Goal: Information Seeking & Learning: Learn about a topic

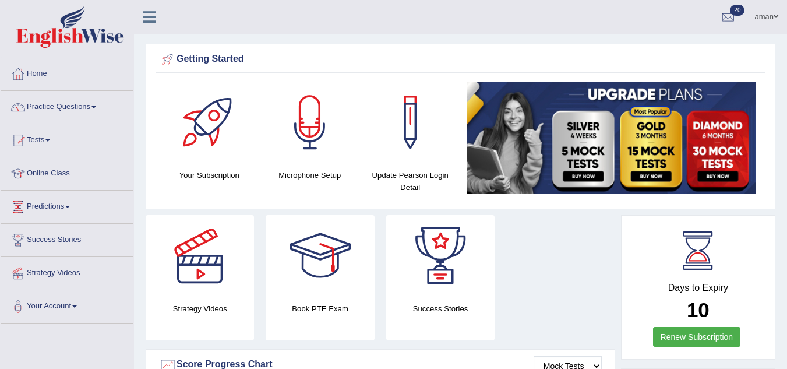
click at [84, 107] on link "Practice Questions" at bounding box center [67, 105] width 133 height 29
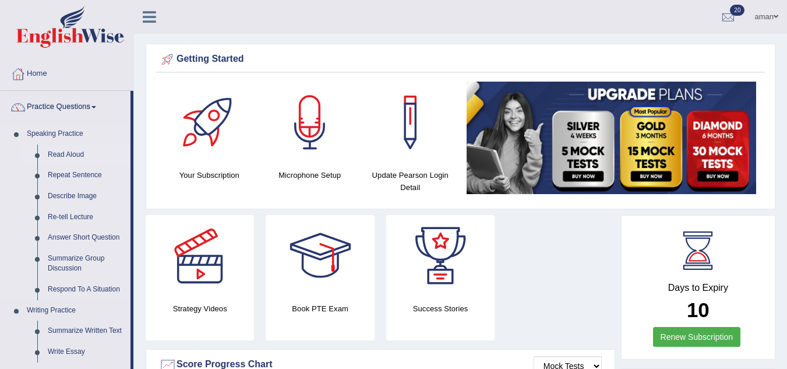
click at [79, 156] on link "Read Aloud" at bounding box center [87, 155] width 88 height 21
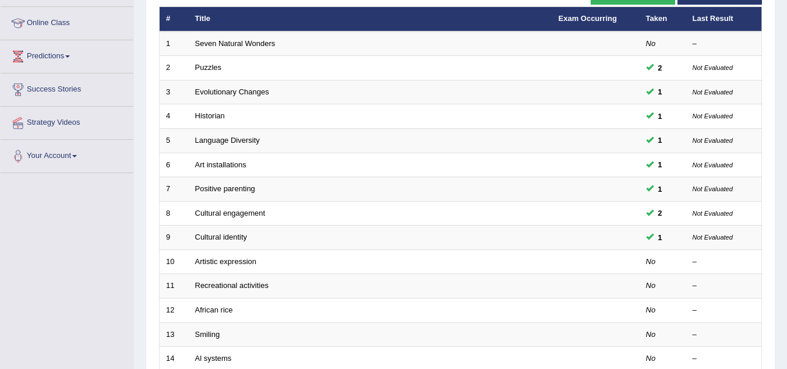
scroll to position [151, 0]
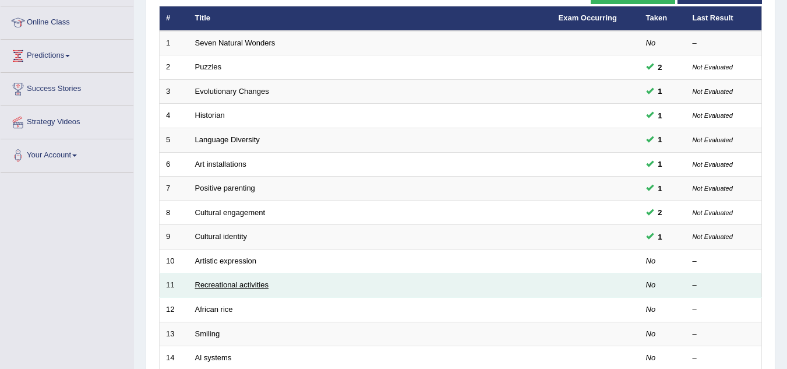
click at [223, 288] on link "Recreational activities" at bounding box center [231, 284] width 73 height 9
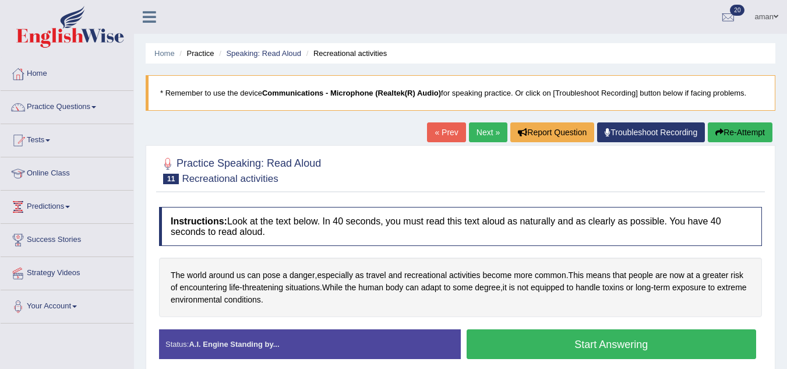
click at [567, 340] on button "Start Answering" at bounding box center [612, 344] width 290 height 30
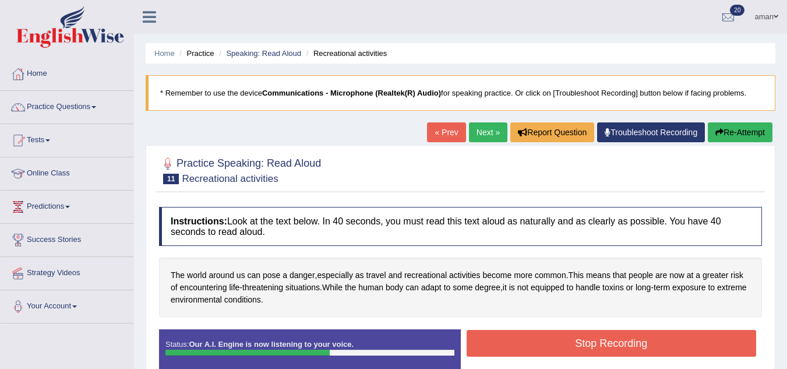
click at [567, 340] on button "Stop Recording" at bounding box center [612, 343] width 290 height 27
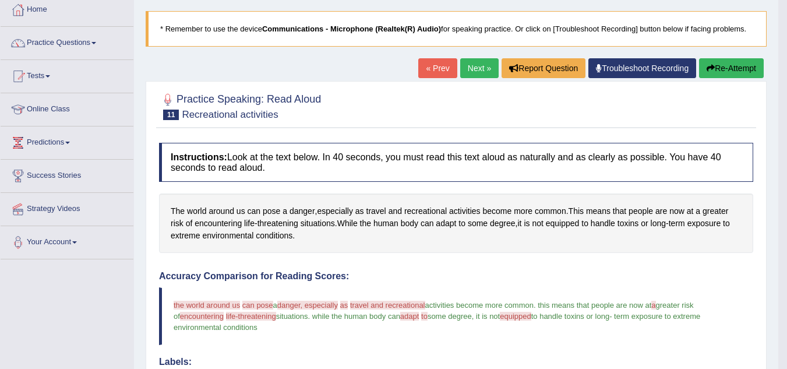
scroll to position [61, 0]
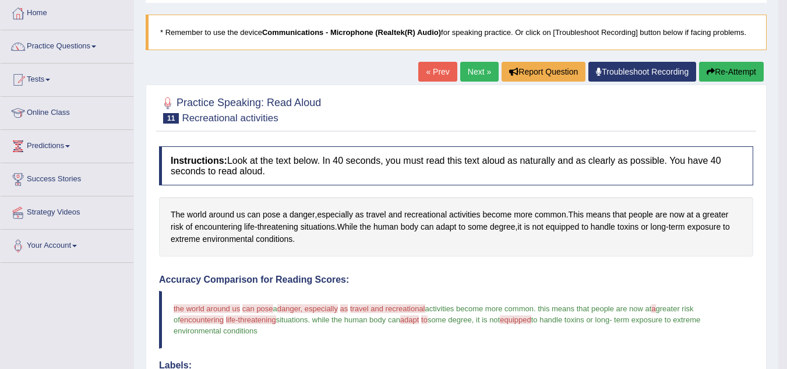
click at [476, 76] on link "Next »" at bounding box center [479, 72] width 38 height 20
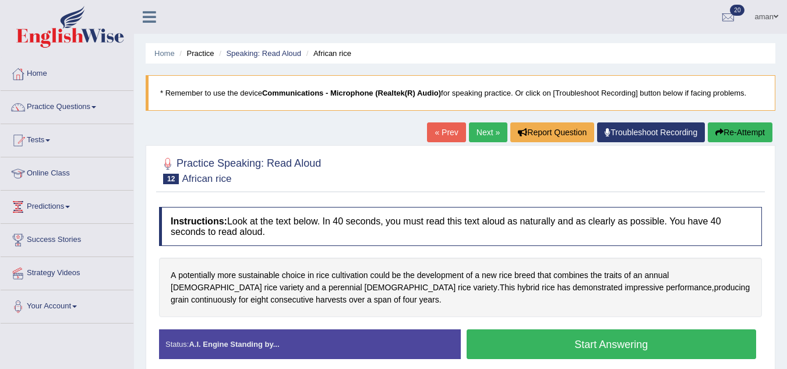
click at [581, 335] on button "Start Answering" at bounding box center [612, 344] width 290 height 30
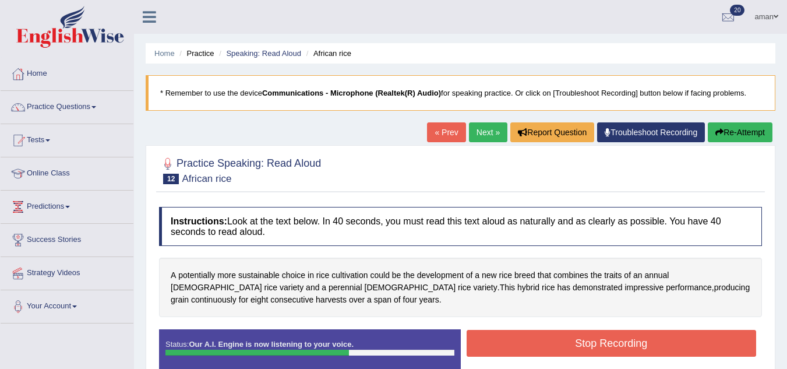
click at [581, 335] on button "Stop Recording" at bounding box center [612, 343] width 290 height 27
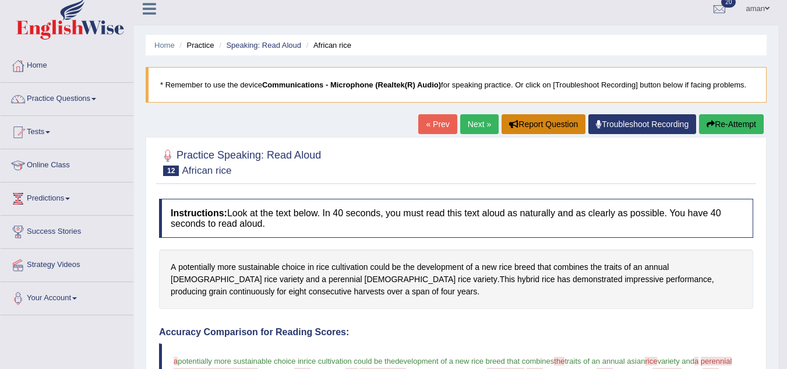
scroll to position [8, 0]
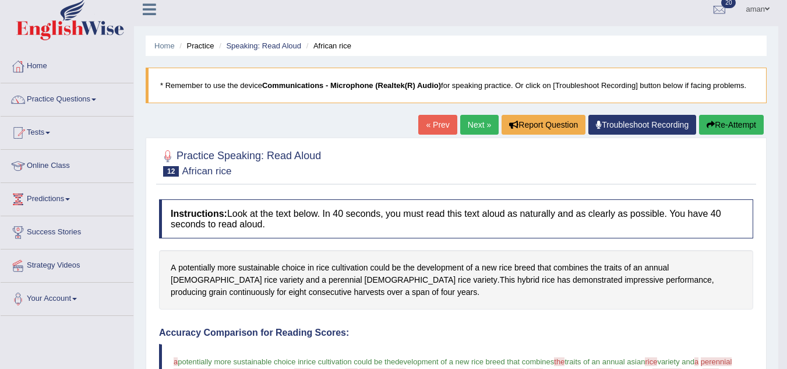
click at [482, 125] on link "Next »" at bounding box center [479, 125] width 38 height 20
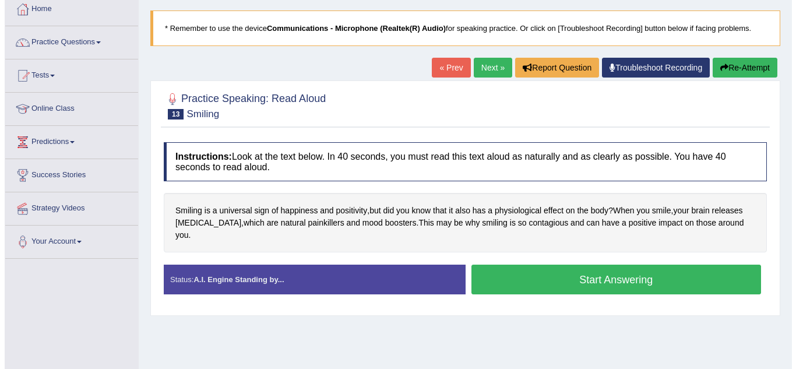
scroll to position [65, 0]
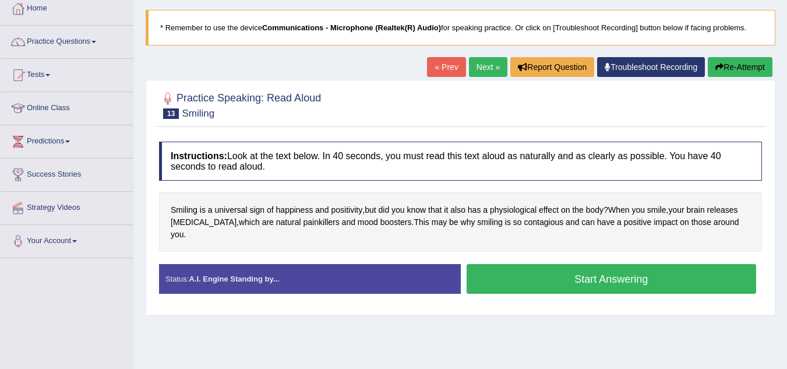
click at [528, 275] on button "Start Answering" at bounding box center [612, 279] width 290 height 30
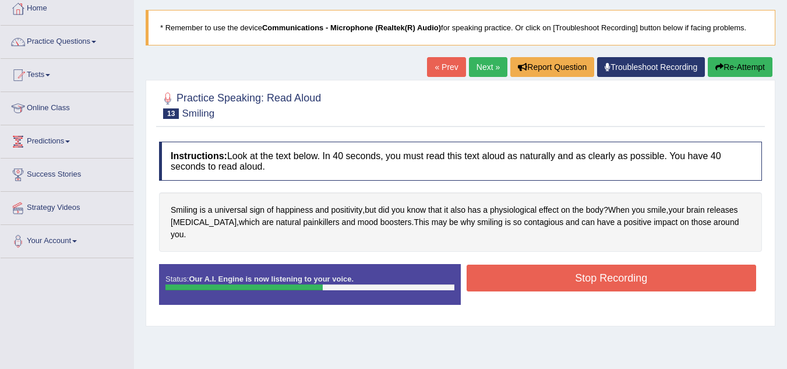
click at [528, 275] on button "Stop Recording" at bounding box center [612, 278] width 290 height 27
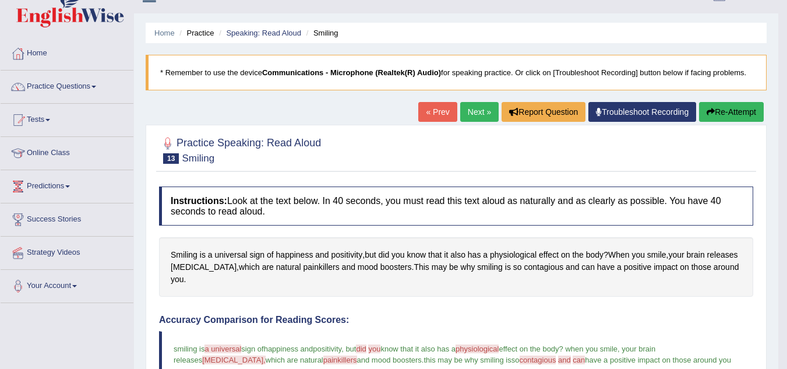
scroll to position [17, 0]
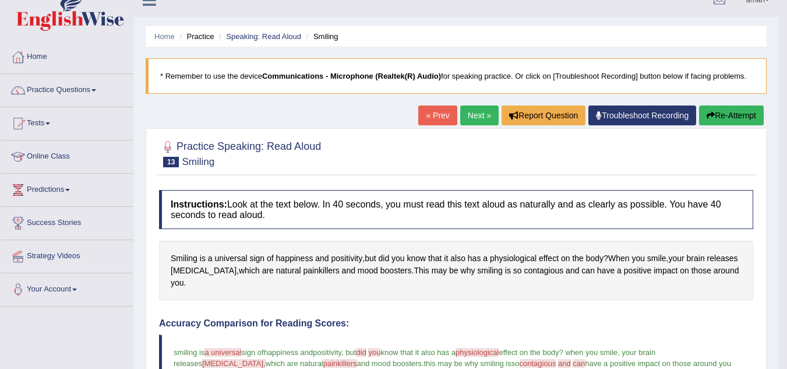
click at [468, 115] on link "Next »" at bounding box center [479, 115] width 38 height 20
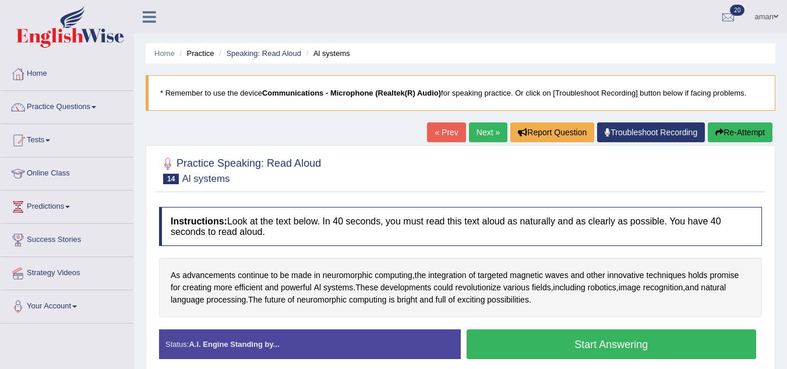
click at [577, 343] on button "Start Answering" at bounding box center [612, 344] width 290 height 30
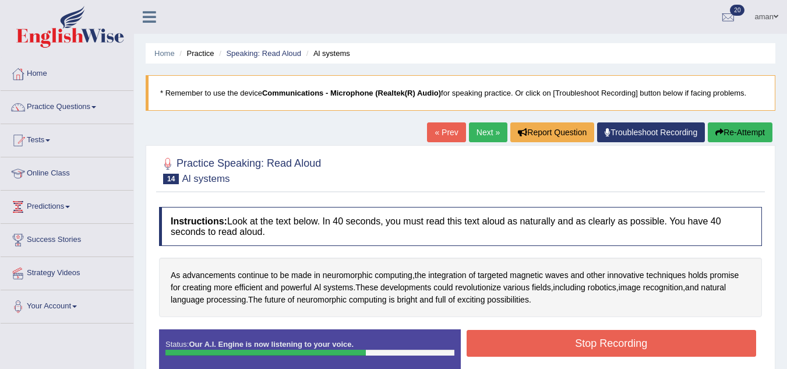
click at [577, 343] on button "Stop Recording" at bounding box center [612, 343] width 290 height 27
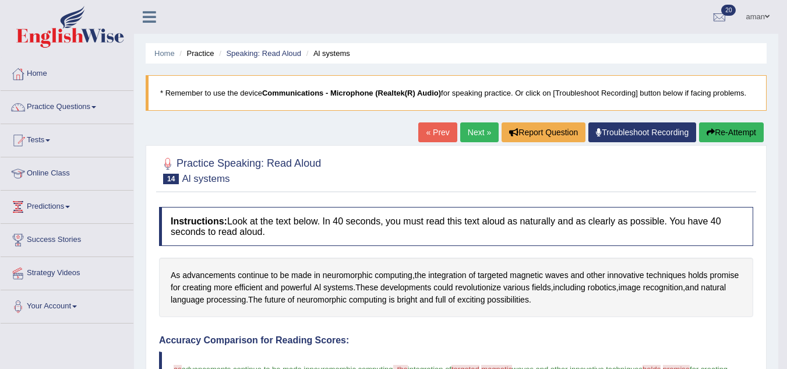
click at [461, 130] on link "Next »" at bounding box center [479, 132] width 38 height 20
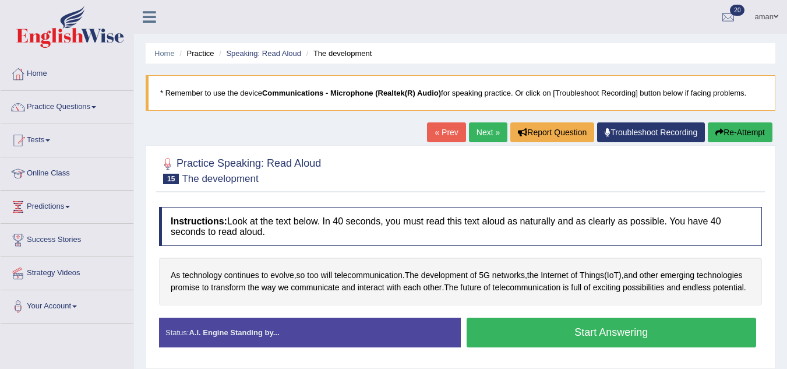
click at [580, 335] on button "Start Answering" at bounding box center [612, 333] width 290 height 30
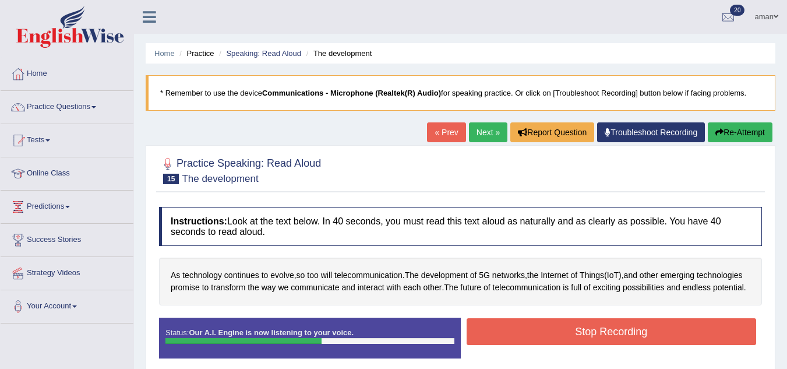
click at [580, 335] on button "Stop Recording" at bounding box center [612, 331] width 290 height 27
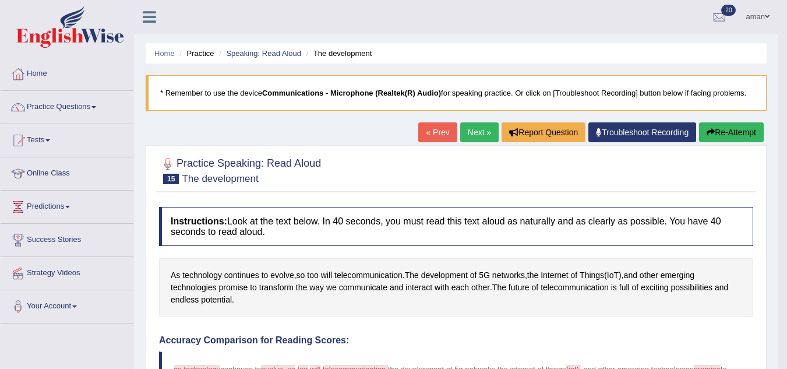
click at [481, 133] on link "Next »" at bounding box center [479, 132] width 38 height 20
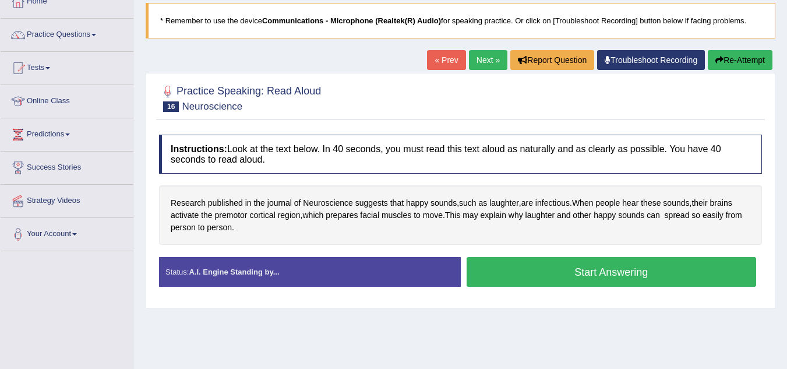
click at [559, 258] on button "Start Answering" at bounding box center [612, 272] width 290 height 30
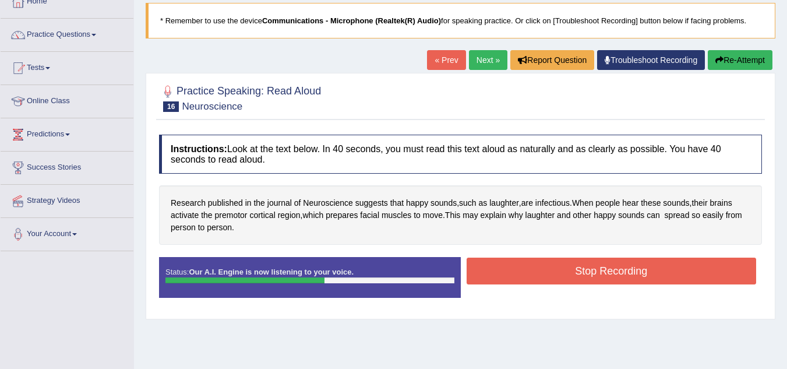
click at [559, 258] on button "Stop Recording" at bounding box center [612, 271] width 290 height 27
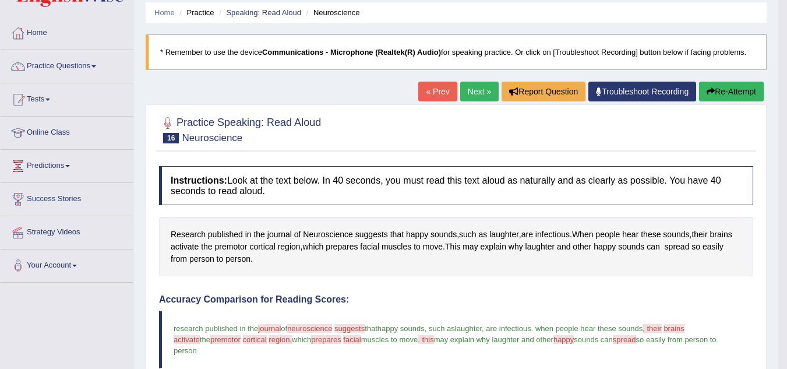
scroll to position [40, 0]
click at [455, 200] on h4 "Instructions: Look at the text below. In 40 seconds, you must read this text al…" at bounding box center [456, 186] width 595 height 39
click at [422, 140] on div at bounding box center [456, 130] width 595 height 36
click at [430, 88] on link "« Prev" at bounding box center [437, 92] width 38 height 20
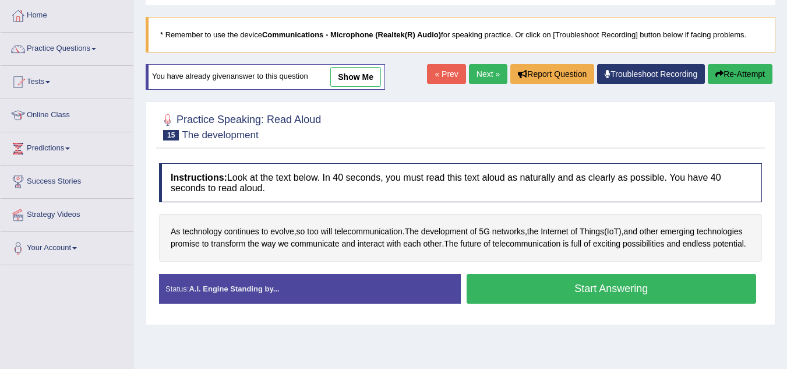
scroll to position [67, 0]
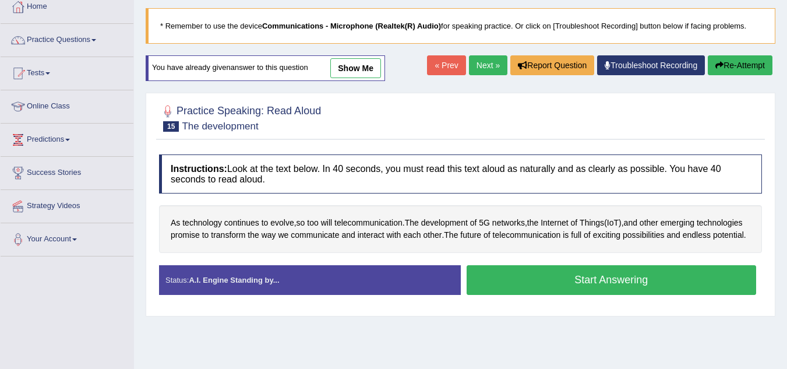
click at [606, 288] on button "Start Answering" at bounding box center [612, 280] width 290 height 30
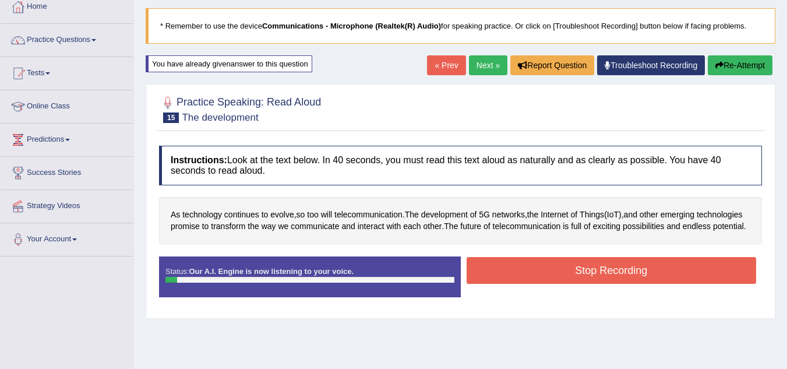
click at [606, 284] on button "Stop Recording" at bounding box center [612, 270] width 290 height 27
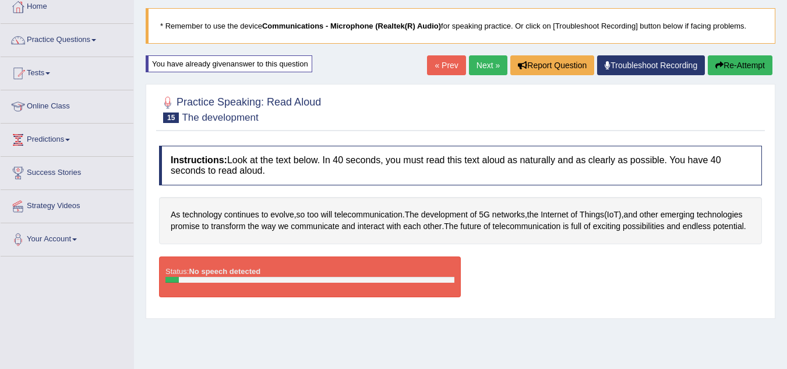
click at [443, 66] on link "« Prev" at bounding box center [446, 65] width 38 height 20
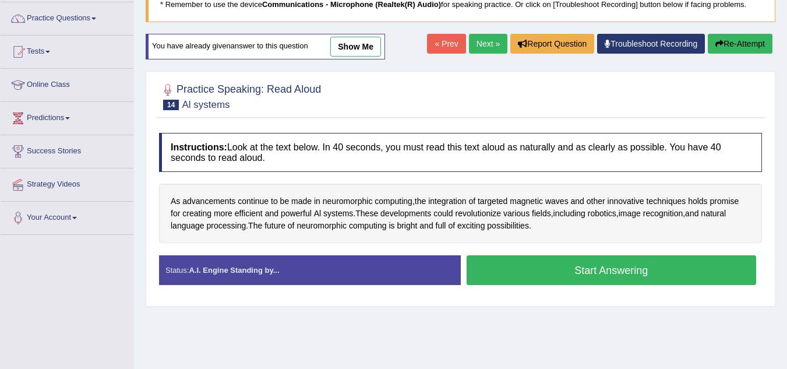
drag, startPoint x: 565, startPoint y: 287, endPoint x: 574, endPoint y: 322, distance: 35.6
click at [574, 322] on div "Home Practice Speaking: Read Aloud Al systems * Remember to use the device Comm…" at bounding box center [460, 202] width 653 height 583
click at [569, 271] on button "Start Answering" at bounding box center [612, 270] width 290 height 30
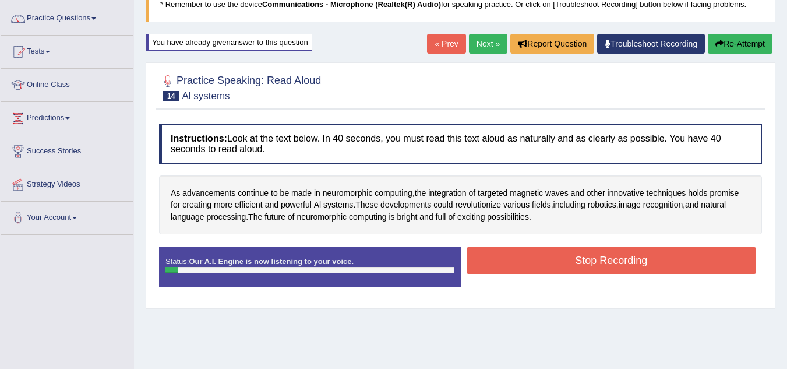
click at [569, 271] on button "Stop Recording" at bounding box center [612, 260] width 290 height 27
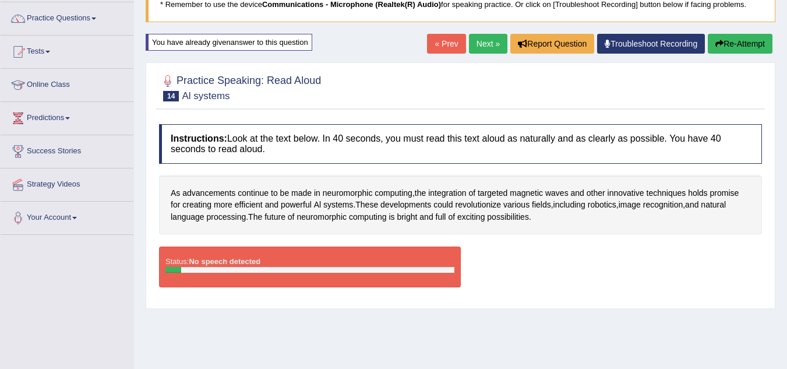
click at [569, 271] on div "Status: No speech detected Start Answering Stop Recording" at bounding box center [460, 273] width 603 height 52
click at [38, 19] on link "Practice Questions" at bounding box center [67, 16] width 133 height 29
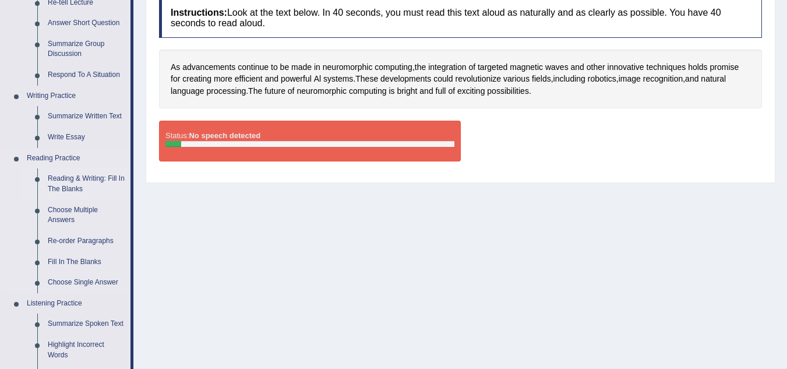
scroll to position [215, 0]
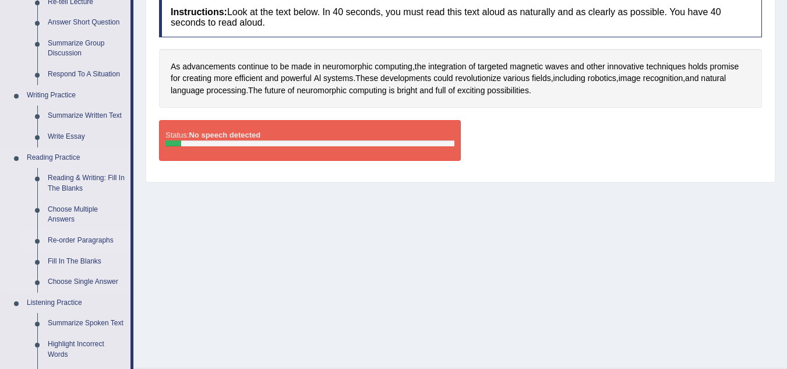
click at [92, 244] on link "Re-order Paragraphs" at bounding box center [87, 240] width 88 height 21
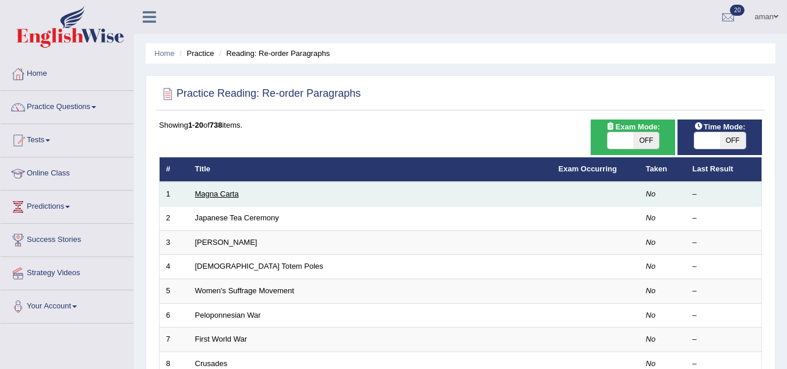
click at [195, 191] on link "Magna Carta" at bounding box center [217, 193] width 44 height 9
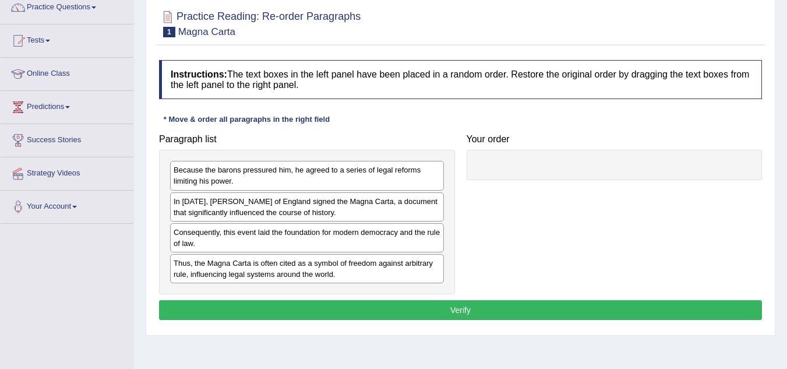
scroll to position [103, 0]
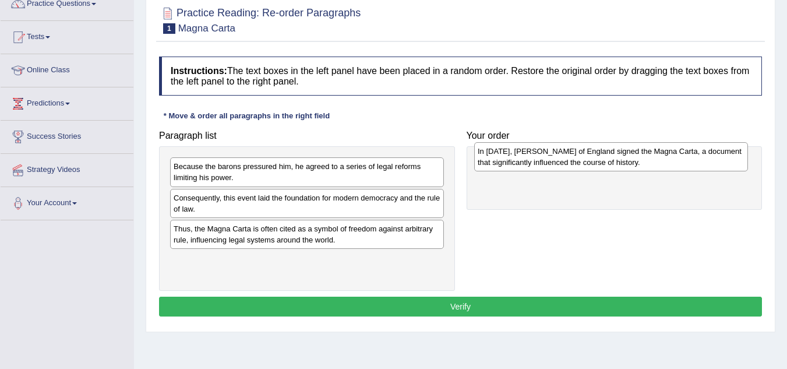
drag, startPoint x: 248, startPoint y: 202, endPoint x: 553, endPoint y: 155, distance: 307.8
click at [553, 155] on div "In [DATE], [PERSON_NAME] of England signed the Magna Carta, a document that sig…" at bounding box center [611, 156] width 274 height 29
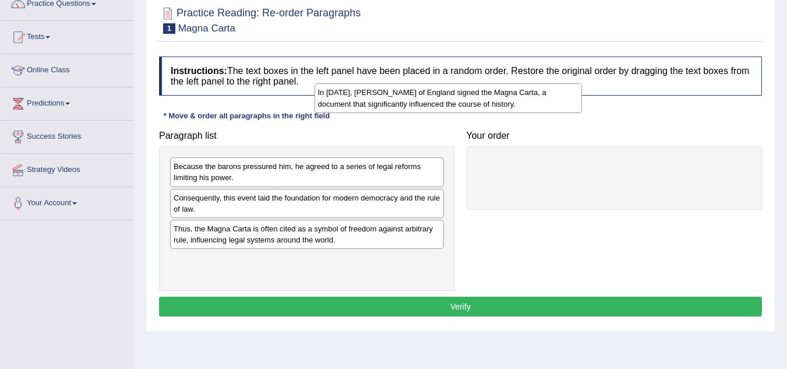
drag, startPoint x: 539, startPoint y: 175, endPoint x: 390, endPoint y: 118, distance: 159.4
click at [390, 112] on div "In [DATE], [PERSON_NAME] of England signed the Magna Carta, a document that sig…" at bounding box center [449, 97] width 268 height 29
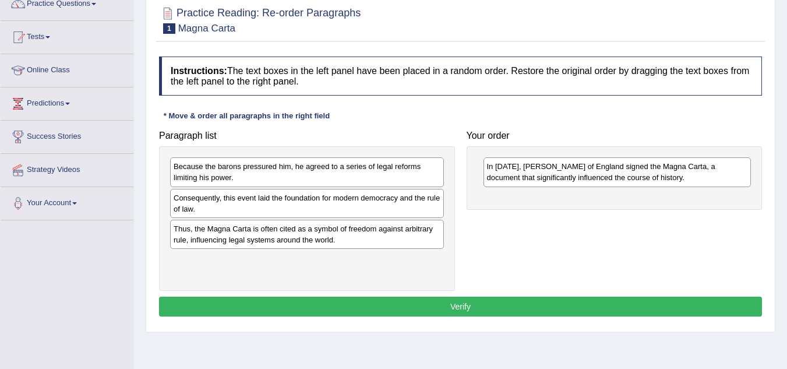
drag, startPoint x: 276, startPoint y: 238, endPoint x: 371, endPoint y: 226, distance: 95.3
drag, startPoint x: 370, startPoint y: 223, endPoint x: 438, endPoint y: 234, distance: 69.7
drag, startPoint x: 438, startPoint y: 234, endPoint x: 512, endPoint y: 231, distance: 74.1
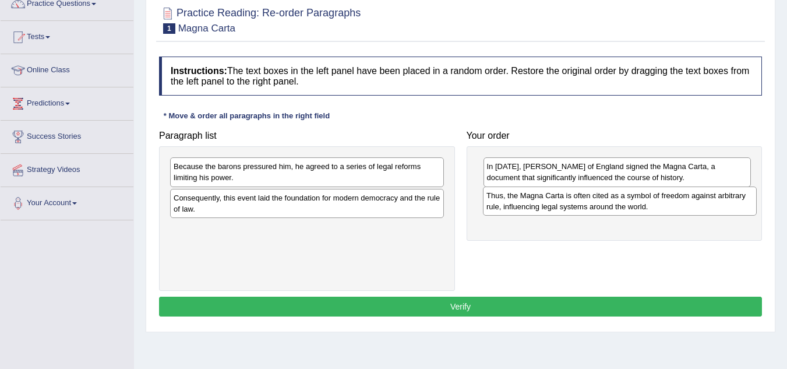
drag, startPoint x: 424, startPoint y: 234, endPoint x: 737, endPoint y: 201, distance: 314.8
click at [737, 201] on div "Thus, the Magna Carta is often cited as a symbol of freedom against arbitrary r…" at bounding box center [620, 201] width 274 height 29
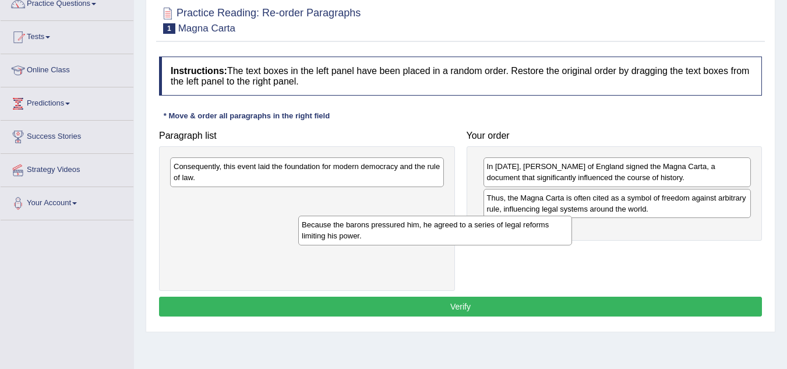
drag, startPoint x: 319, startPoint y: 176, endPoint x: 461, endPoint y: 238, distance: 155.1
click at [461, 238] on div "Because the barons pressured him, he agreed to a series of legal reforms limiti…" at bounding box center [435, 230] width 274 height 29
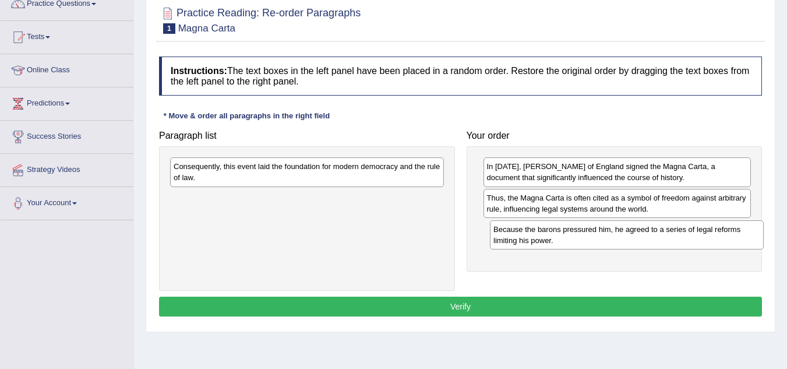
drag, startPoint x: 301, startPoint y: 209, endPoint x: 620, endPoint y: 241, distance: 321.0
click at [620, 241] on div "Because the barons pressured him, he agreed to a series of legal reforms limiti…" at bounding box center [627, 234] width 274 height 29
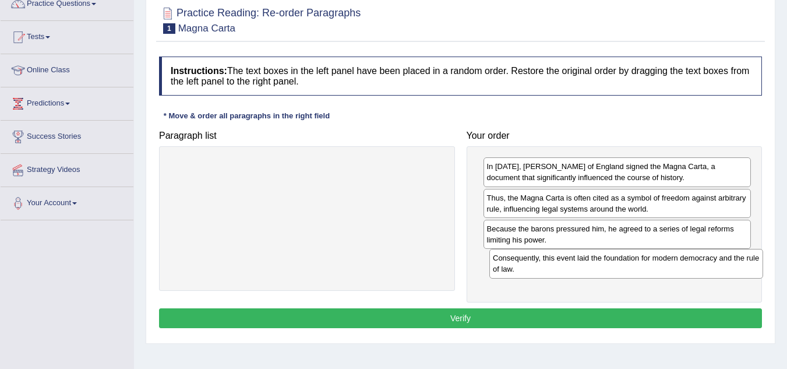
drag, startPoint x: 382, startPoint y: 171, endPoint x: 702, endPoint y: 262, distance: 332.3
click at [702, 262] on div "Consequently, this event laid the foundation for modern democracy and the rule …" at bounding box center [627, 263] width 274 height 29
click at [616, 316] on button "Verify" at bounding box center [460, 318] width 603 height 20
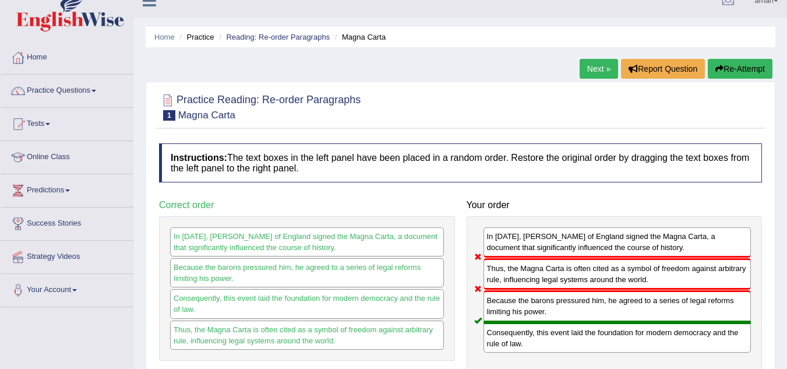
scroll to position [10, 0]
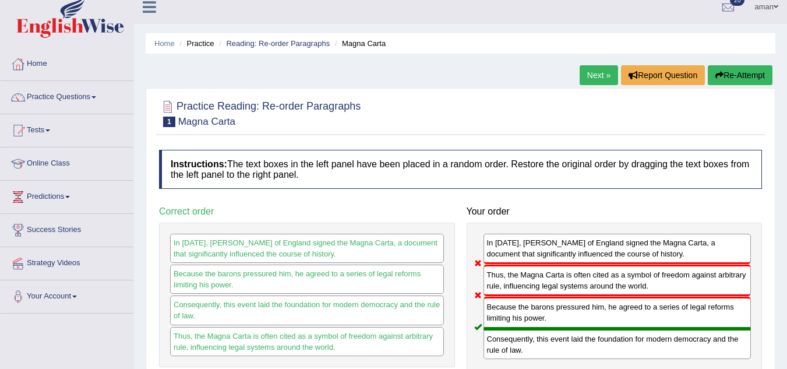
click at [592, 78] on link "Next »" at bounding box center [599, 75] width 38 height 20
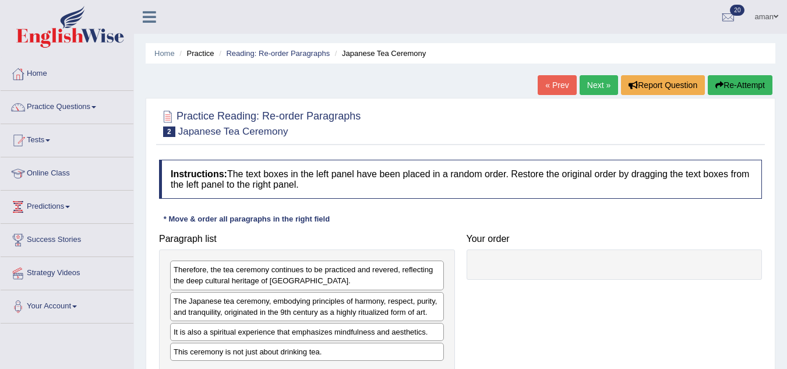
drag, startPoint x: 0, startPoint y: 0, endPoint x: 531, endPoint y: -19, distance: 531.3
drag, startPoint x: 531, startPoint y: -19, endPoint x: 485, endPoint y: 110, distance: 136.8
click at [485, 110] on div at bounding box center [460, 123] width 603 height 36
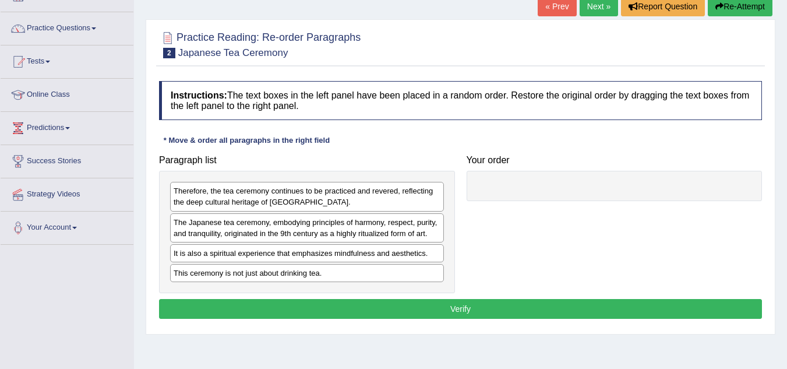
scroll to position [78, 0]
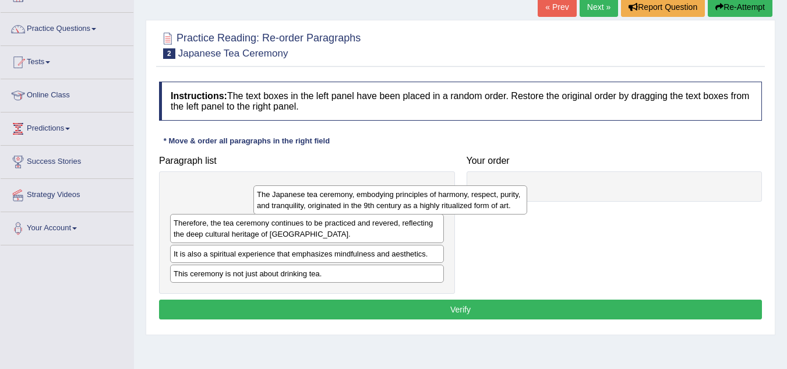
drag, startPoint x: 324, startPoint y: 226, endPoint x: 582, endPoint y: 138, distance: 272.1
click at [527, 185] on div "The Japanese tea ceremony, embodying principles of harmony, respect, purity, an…" at bounding box center [391, 199] width 274 height 29
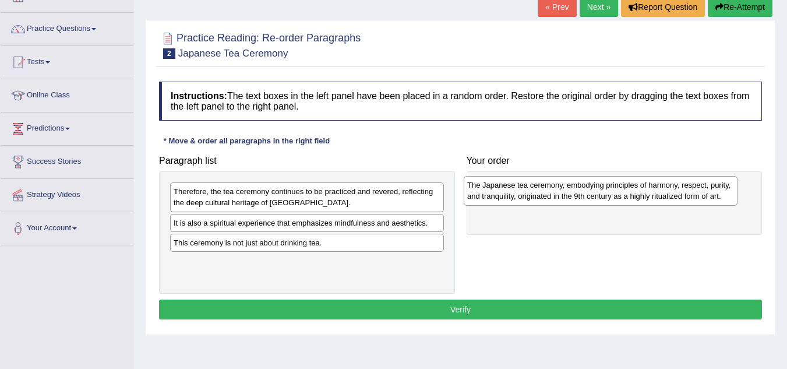
drag, startPoint x: 383, startPoint y: 191, endPoint x: 676, endPoint y: 184, distance: 293.3
click at [676, 184] on div "The Japanese tea ceremony, embodying principles of harmony, respect, purity, an…" at bounding box center [601, 190] width 274 height 29
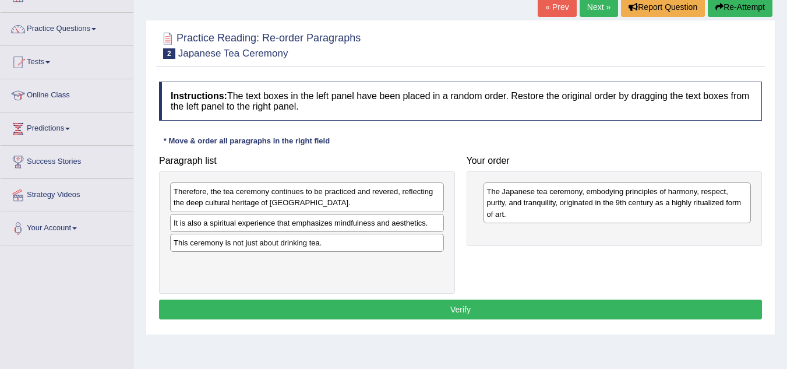
click at [279, 246] on div "This ceremony is not just about drinking tea." at bounding box center [307, 243] width 274 height 18
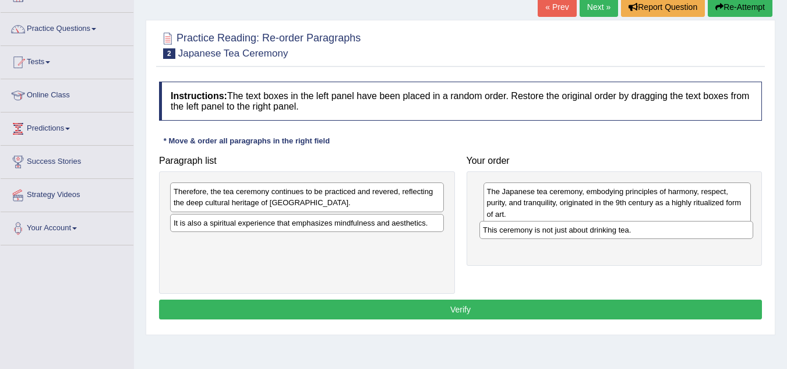
drag, startPoint x: 240, startPoint y: 247, endPoint x: 549, endPoint y: 234, distance: 309.8
click at [549, 234] on div "This ceremony is not just about drinking tea." at bounding box center [617, 230] width 274 height 18
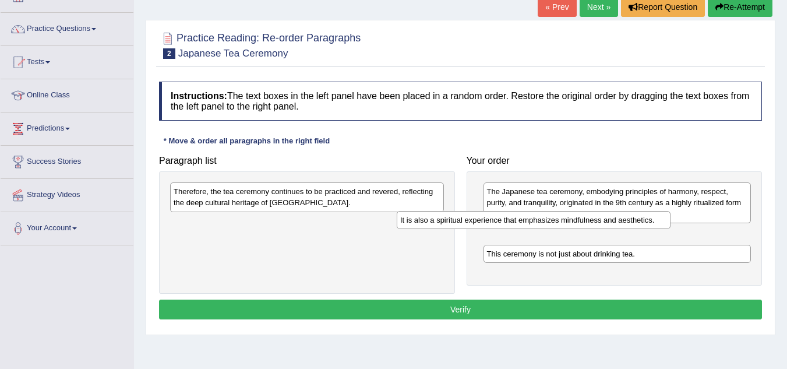
drag, startPoint x: 256, startPoint y: 223, endPoint x: 486, endPoint y: 221, distance: 229.7
click at [486, 221] on div "It is also a spiritual experience that emphasizes mindfulness and aesthetics." at bounding box center [534, 220] width 274 height 18
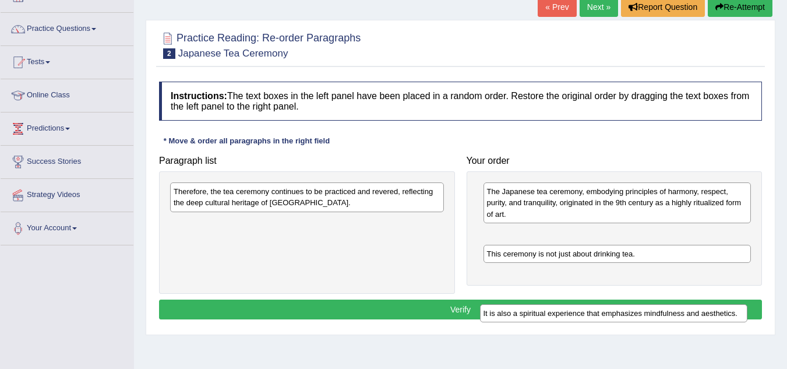
drag, startPoint x: 610, startPoint y: 233, endPoint x: 605, endPoint y: 312, distance: 79.4
click at [605, 312] on div "It is also a spiritual experience that emphasizes mindfulness and aesthetics." at bounding box center [614, 313] width 268 height 18
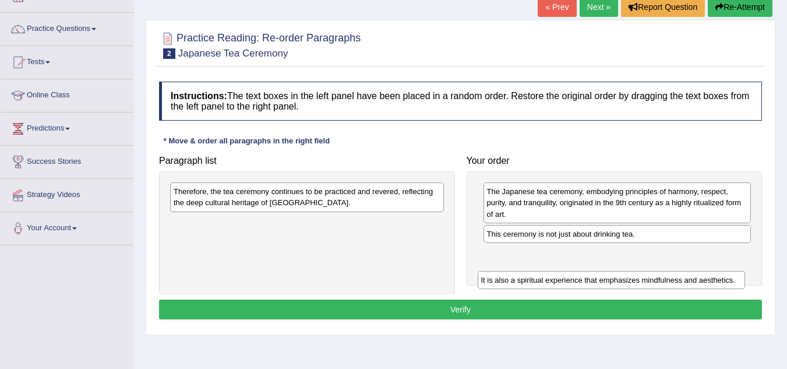
drag, startPoint x: 585, startPoint y: 237, endPoint x: 579, endPoint y: 283, distance: 46.4
click at [579, 283] on div "It is also a spiritual experience that emphasizes mindfulness and aesthetics." at bounding box center [612, 280] width 268 height 18
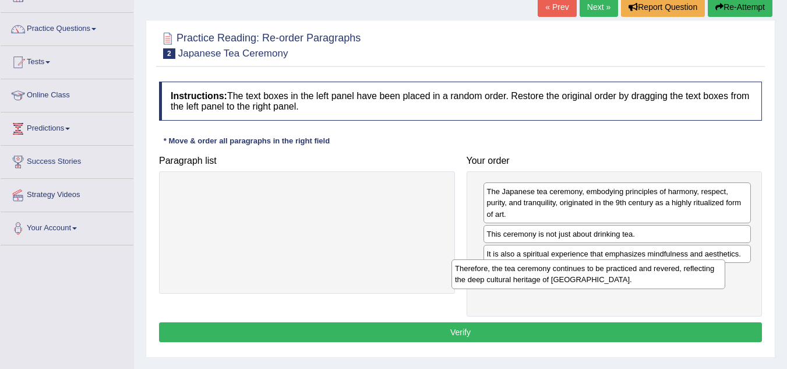
drag, startPoint x: 366, startPoint y: 201, endPoint x: 650, endPoint y: 278, distance: 294.1
click at [650, 278] on div "Therefore, the tea ceremony continues to be practiced and revered, reflecting t…" at bounding box center [589, 273] width 274 height 29
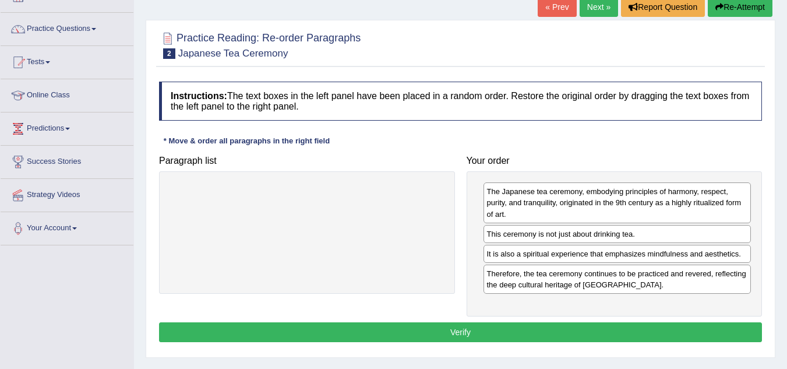
click at [494, 328] on button "Verify" at bounding box center [460, 332] width 603 height 20
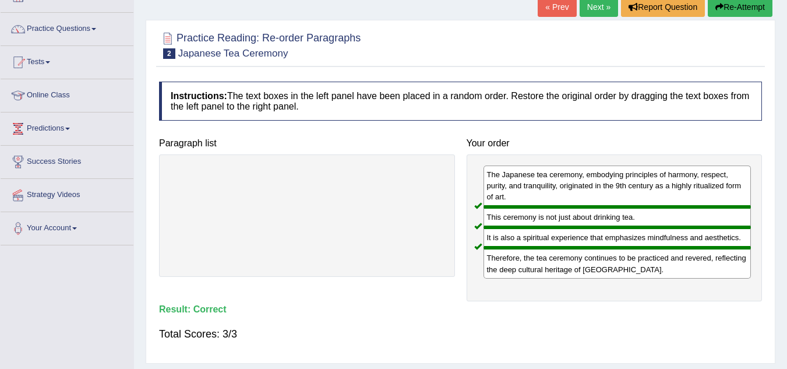
click at [597, 9] on link "Next »" at bounding box center [599, 7] width 38 height 20
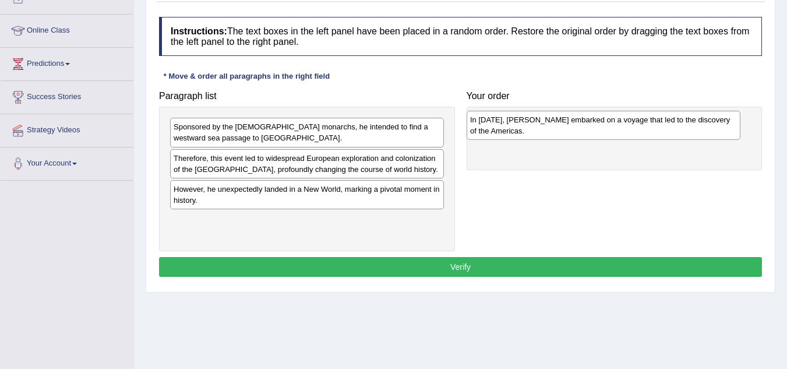
drag, startPoint x: 238, startPoint y: 230, endPoint x: 534, endPoint y: 129, distance: 312.6
click at [534, 129] on div "In [DATE], [PERSON_NAME] embarked on a voyage that led to the discovery of the …" at bounding box center [604, 125] width 274 height 29
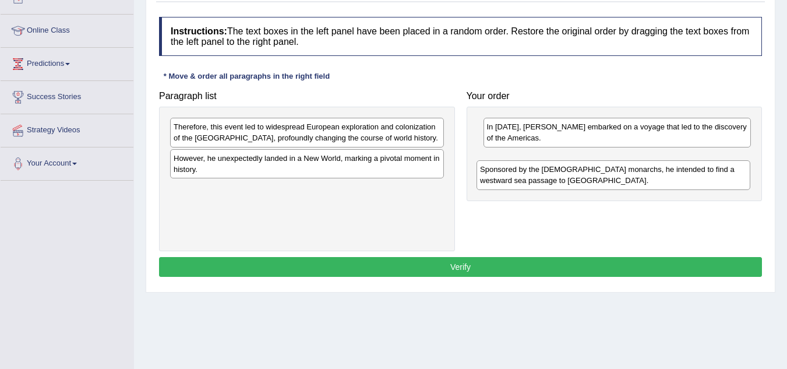
drag, startPoint x: 252, startPoint y: 134, endPoint x: 558, endPoint y: 177, distance: 309.6
click at [558, 177] on div "Sponsored by the [DEMOGRAPHIC_DATA] monarchs, he intended to find a westward se…" at bounding box center [614, 174] width 274 height 29
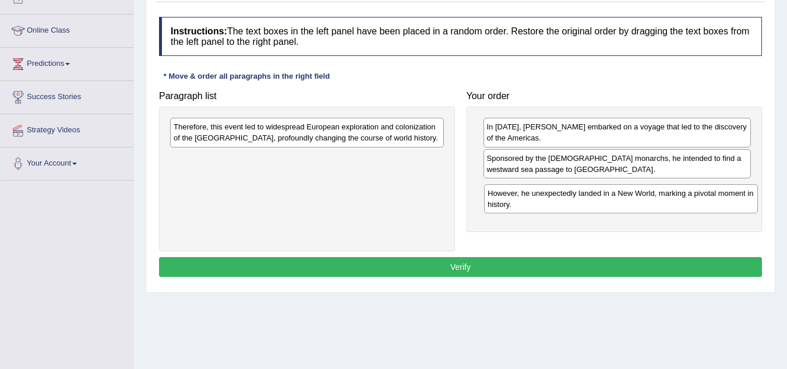
drag, startPoint x: 222, startPoint y: 170, endPoint x: 536, endPoint y: 205, distance: 316.1
click at [536, 205] on div "However, he unexpectedly landed in a New World, marking a pivotal moment in his…" at bounding box center [621, 198] width 274 height 29
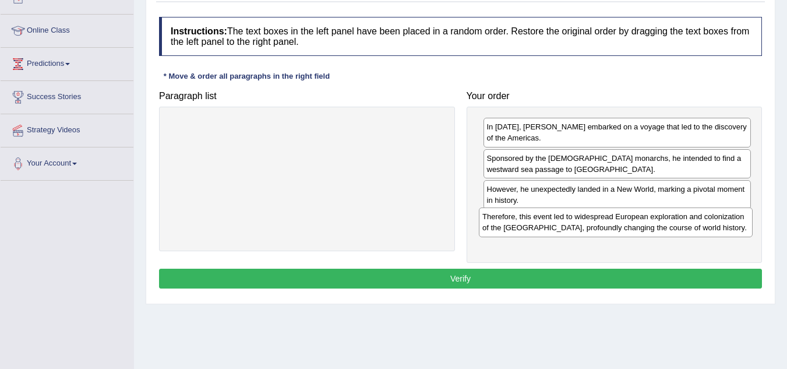
drag, startPoint x: 184, startPoint y: 133, endPoint x: 493, endPoint y: 223, distance: 321.7
click at [493, 223] on div "Therefore, this event led to widespread European exploration and colonization o…" at bounding box center [616, 222] width 274 height 29
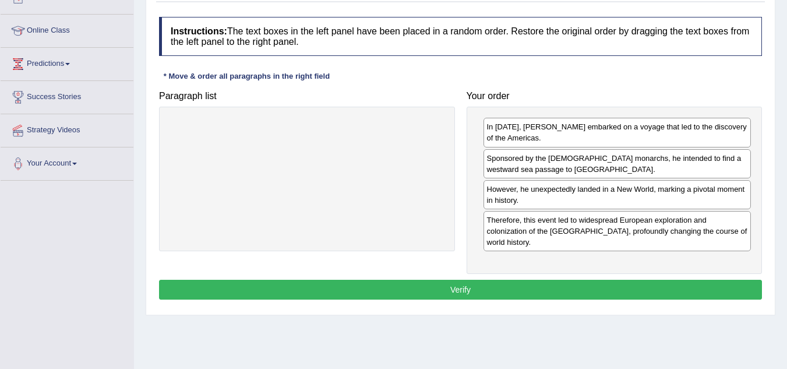
click at [474, 282] on button "Verify" at bounding box center [460, 290] width 603 height 20
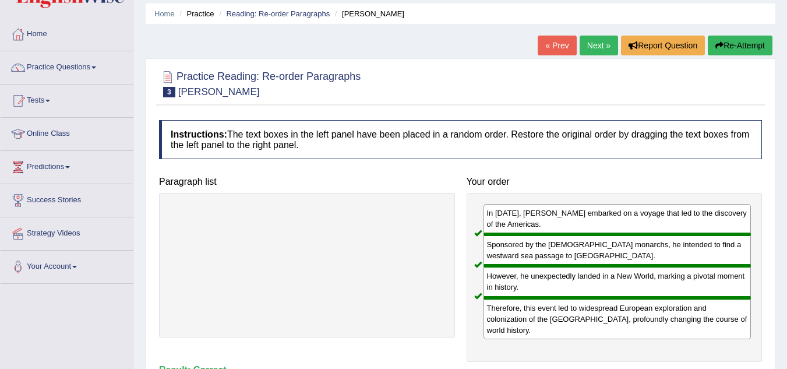
scroll to position [39, 0]
click at [596, 42] on link "Next »" at bounding box center [599, 46] width 38 height 20
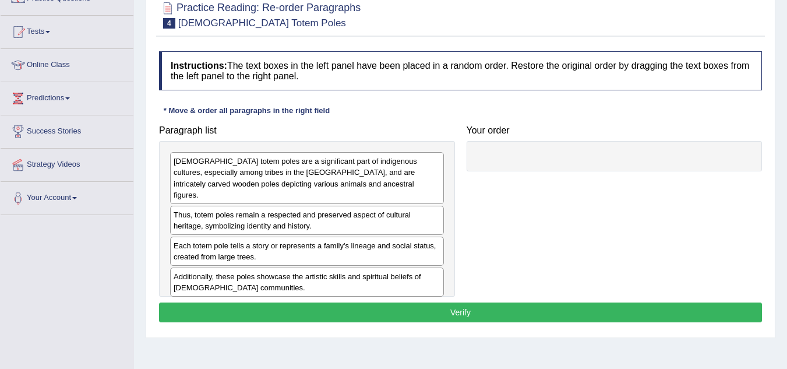
scroll to position [109, 0]
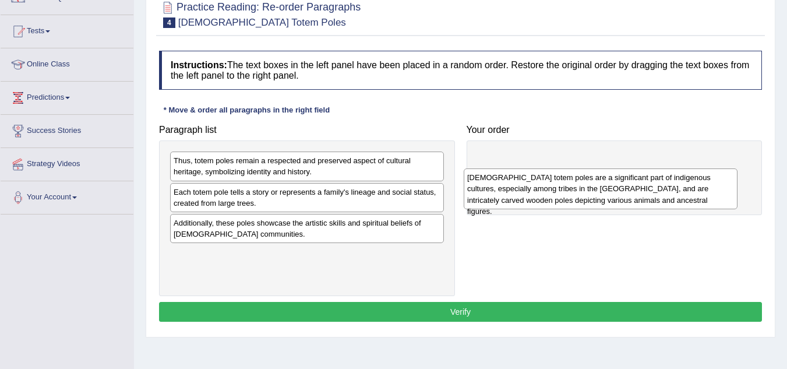
drag, startPoint x: 265, startPoint y: 175, endPoint x: 558, endPoint y: 192, distance: 293.7
click at [558, 192] on div "[DEMOGRAPHIC_DATA] totem poles are a significant part of indigenous cultures, e…" at bounding box center [601, 188] width 274 height 40
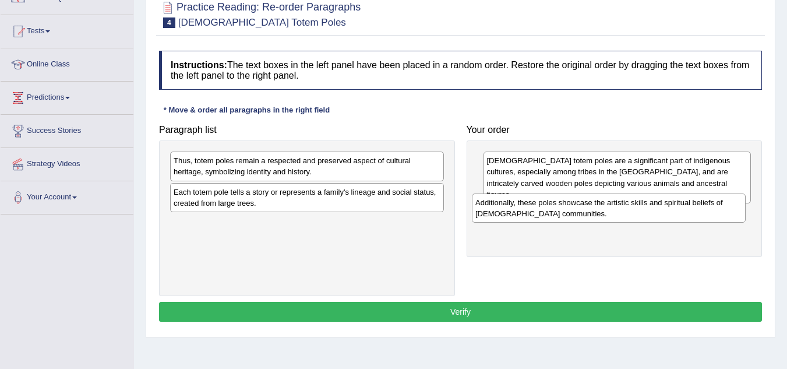
drag, startPoint x: 261, startPoint y: 237, endPoint x: 563, endPoint y: 217, distance: 303.2
click at [563, 217] on div "Additionally, these poles showcase the artistic skills and spiritual beliefs of…" at bounding box center [609, 208] width 274 height 29
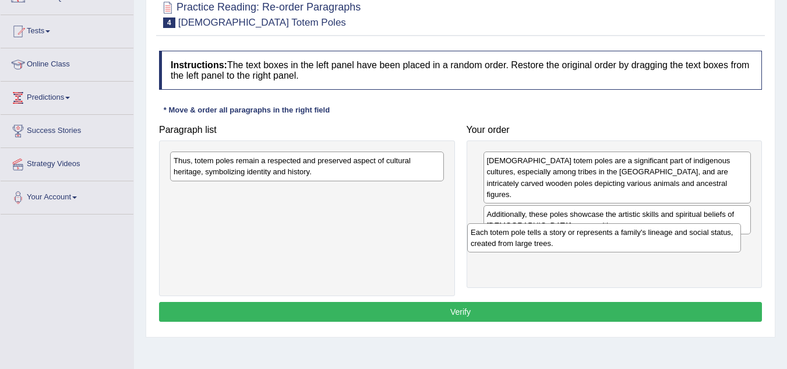
drag, startPoint x: 273, startPoint y: 208, endPoint x: 571, endPoint y: 248, distance: 300.0
click at [571, 248] on div "Each totem pole tells a story or represents a family's lineage and social statu…" at bounding box center [604, 237] width 274 height 29
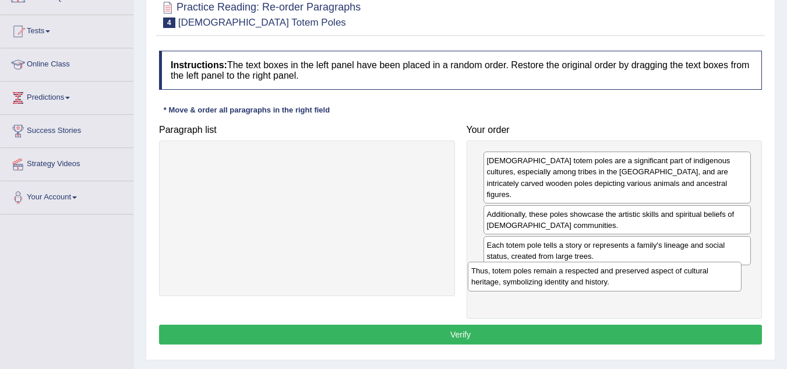
drag, startPoint x: 231, startPoint y: 169, endPoint x: 529, endPoint y: 279, distance: 317.6
click at [529, 279] on div "Thus, totem poles remain a respected and preserved aspect of cultural heritage,…" at bounding box center [605, 276] width 274 height 29
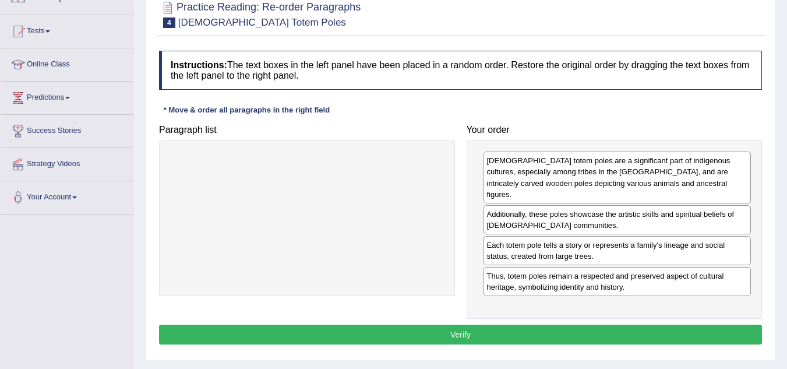
click at [486, 326] on button "Verify" at bounding box center [460, 335] width 603 height 20
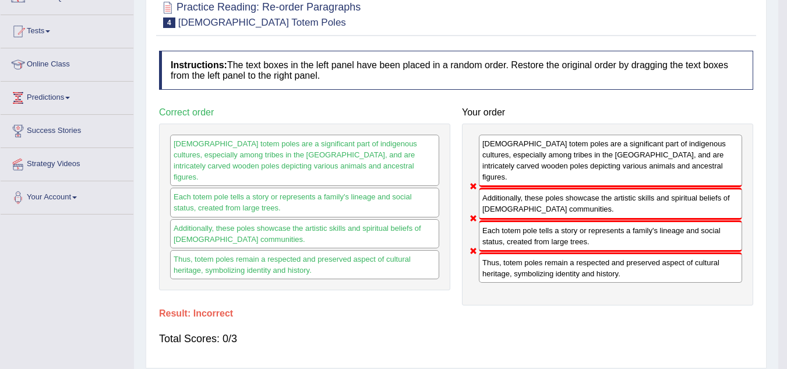
scroll to position [0, 0]
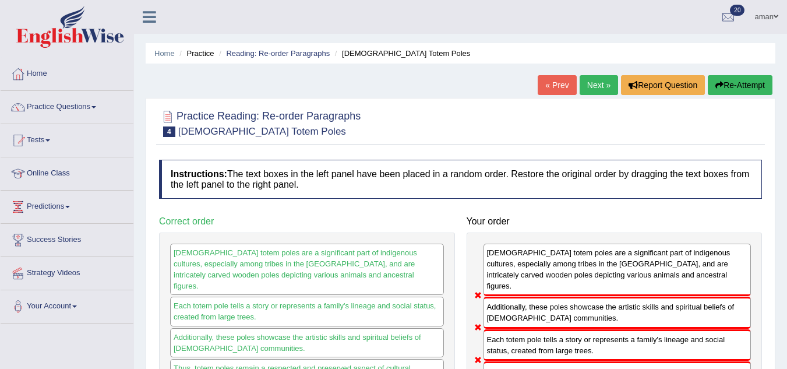
click at [593, 85] on link "Next »" at bounding box center [599, 85] width 38 height 20
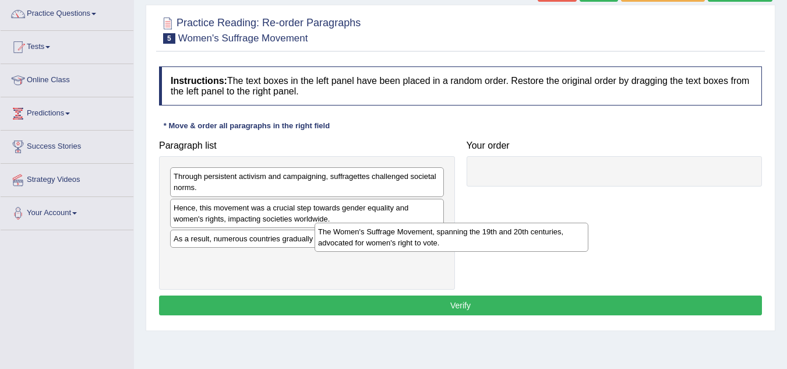
drag, startPoint x: 218, startPoint y: 269, endPoint x: 376, endPoint y: 240, distance: 160.6
click at [376, 240] on div "The Women's Suffrage Movement, spanning the 19th and 20th centuries, advocated …" at bounding box center [452, 237] width 274 height 29
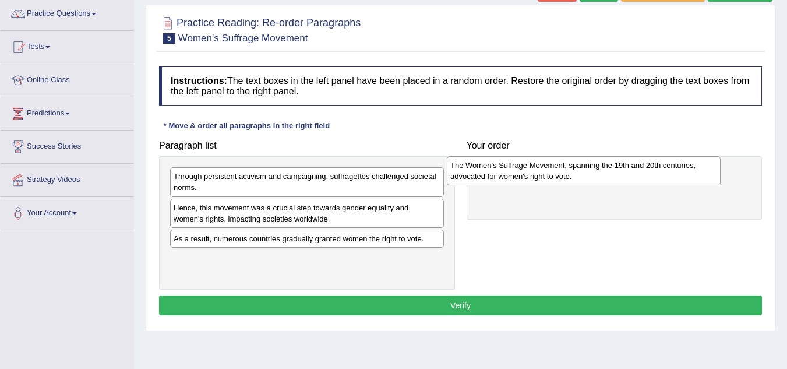
drag, startPoint x: 248, startPoint y: 269, endPoint x: 536, endPoint y: 174, distance: 303.9
click at [536, 174] on div "The Women's Suffrage Movement, spanning the 19th and 20th centuries, advocated …" at bounding box center [584, 170] width 274 height 29
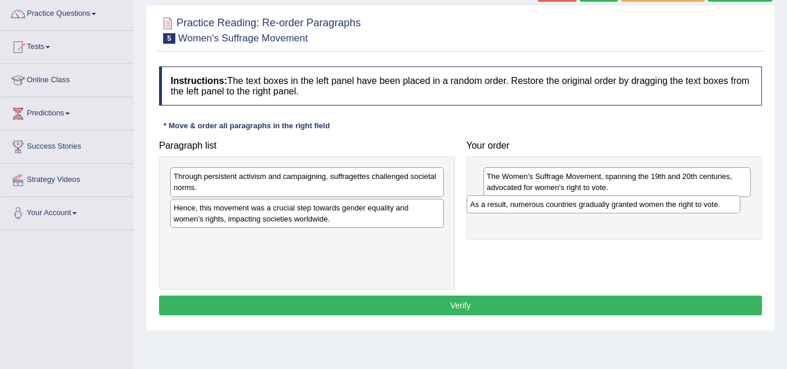
drag, startPoint x: 368, startPoint y: 240, endPoint x: 676, endPoint y: 205, distance: 309.1
click at [676, 205] on div "As a result, numerous countries gradually granted women the right to vote." at bounding box center [604, 204] width 274 height 18
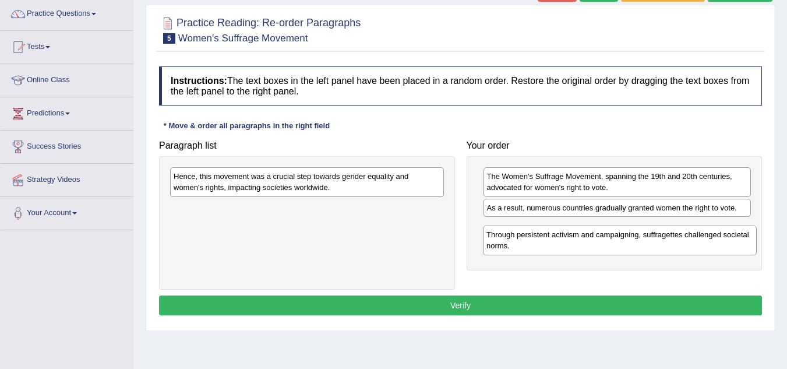
drag, startPoint x: 270, startPoint y: 176, endPoint x: 583, endPoint y: 234, distance: 318.4
click at [583, 234] on div "Through persistent activism and campaigning, suffragettes challenged societal n…" at bounding box center [620, 240] width 274 height 29
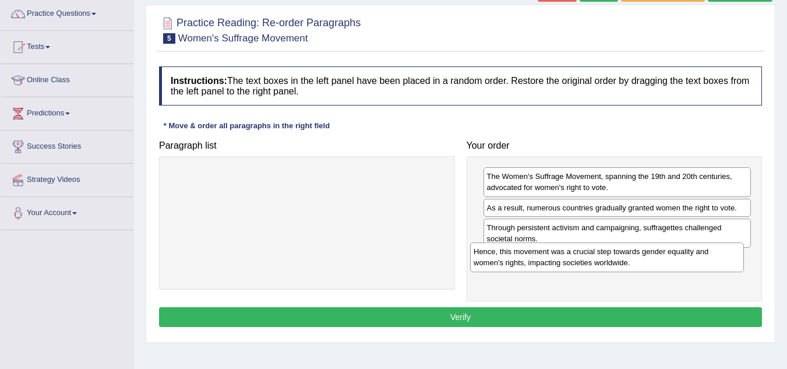
drag, startPoint x: 337, startPoint y: 184, endPoint x: 639, endPoint y: 261, distance: 311.6
click at [639, 261] on div "Hence, this movement was a crucial step towards gender equality and women's rig…" at bounding box center [607, 256] width 274 height 29
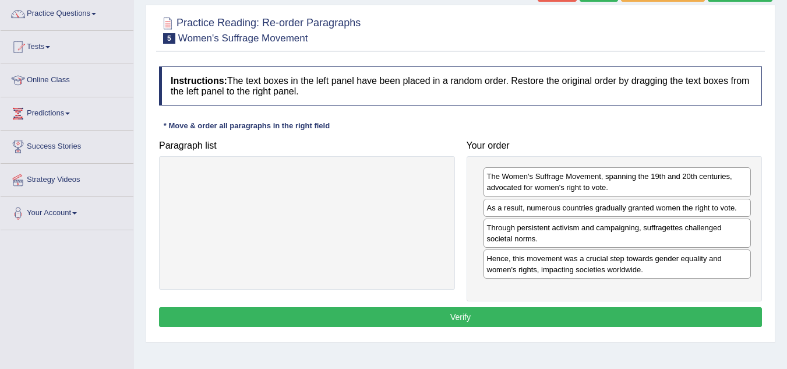
click at [504, 312] on button "Verify" at bounding box center [460, 317] width 603 height 20
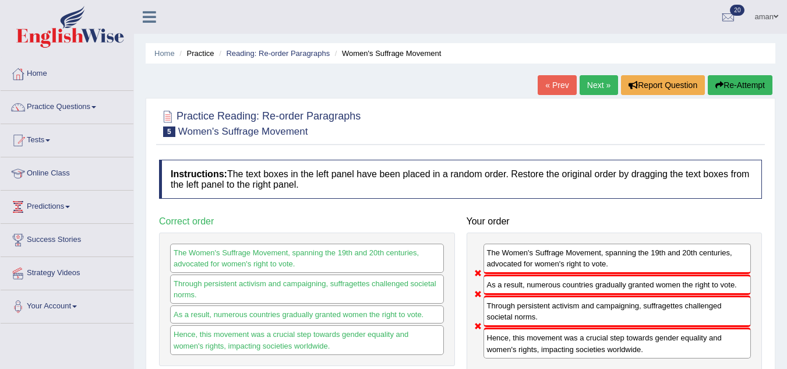
click at [553, 92] on link "« Prev" at bounding box center [557, 85] width 38 height 20
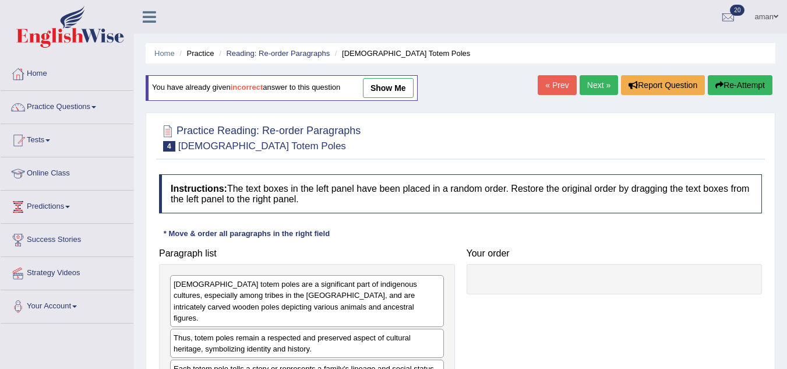
click at [591, 86] on link "Next »" at bounding box center [599, 85] width 38 height 20
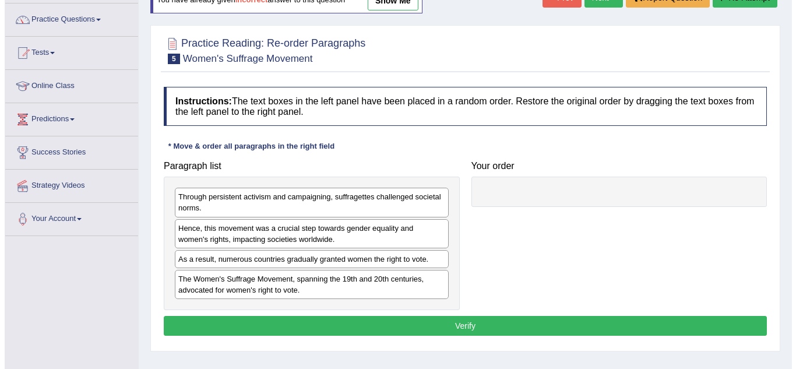
scroll to position [97, 0]
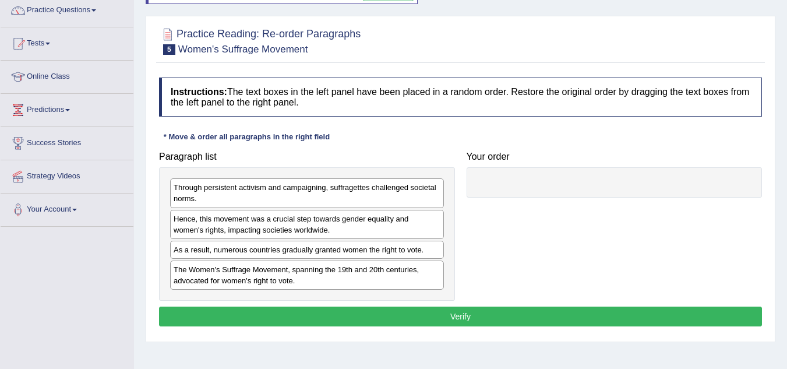
drag, startPoint x: 228, startPoint y: 282, endPoint x: 437, endPoint y: 248, distance: 212.0
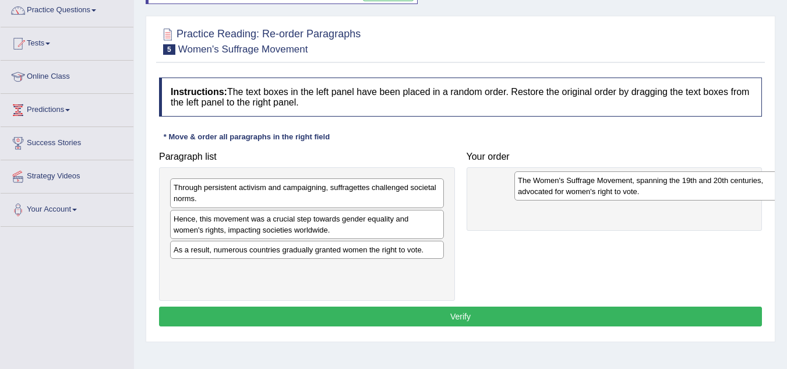
drag, startPoint x: 353, startPoint y: 276, endPoint x: 688, endPoint y: 187, distance: 346.2
click at [688, 187] on div "The Women's Suffrage Movement, spanning the 19th and 20th centuries, advocated …" at bounding box center [652, 185] width 274 height 29
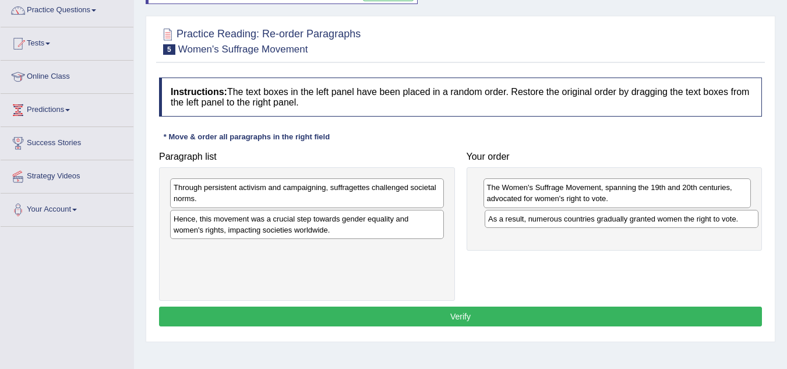
drag, startPoint x: 233, startPoint y: 252, endPoint x: 547, endPoint y: 221, distance: 316.3
click at [547, 221] on div "As a result, numerous countries gradually granted women the right to vote." at bounding box center [622, 219] width 274 height 18
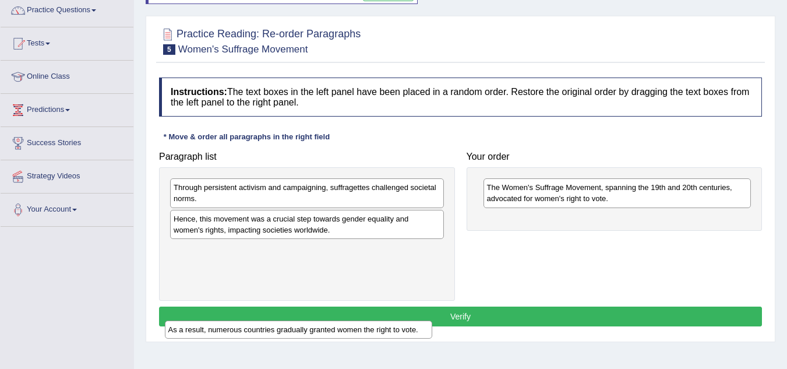
drag, startPoint x: 486, startPoint y: 220, endPoint x: 167, endPoint y: 340, distance: 340.5
click at [167, 339] on div "As a result, numerous countries gradually granted women the right to vote." at bounding box center [299, 330] width 268 height 18
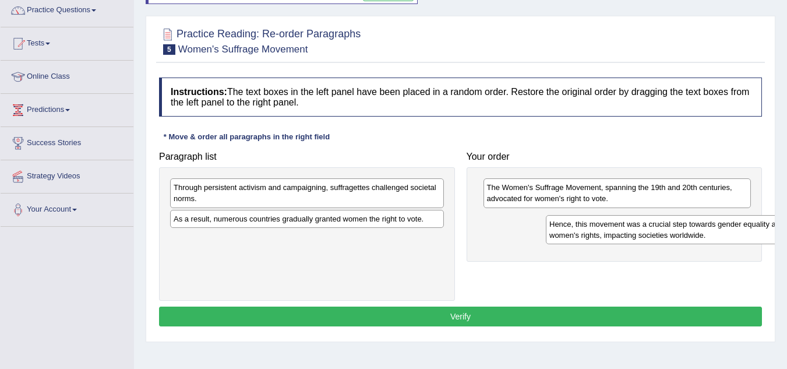
drag, startPoint x: 273, startPoint y: 225, endPoint x: 663, endPoint y: 230, distance: 390.6
click at [663, 230] on div "Hence, this movement was a crucial step towards gender equality and women's rig…" at bounding box center [683, 229] width 274 height 29
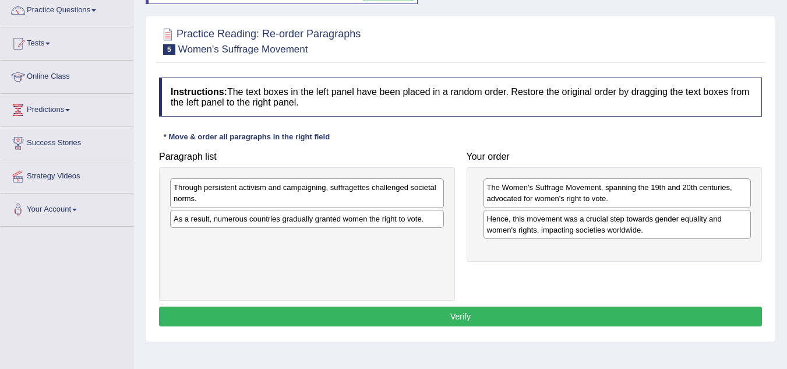
drag, startPoint x: 253, startPoint y: 197, endPoint x: 435, endPoint y: 289, distance: 204.4
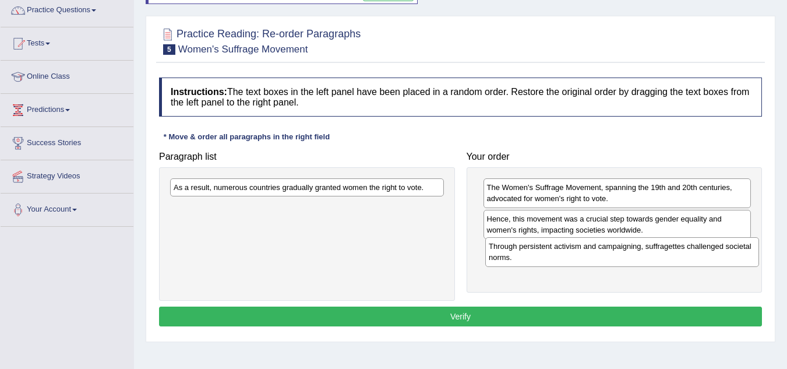
drag, startPoint x: 358, startPoint y: 192, endPoint x: 676, endPoint y: 252, distance: 323.4
click at [676, 252] on div "Through persistent activism and campaigning, suffragettes challenged societal n…" at bounding box center [623, 251] width 274 height 29
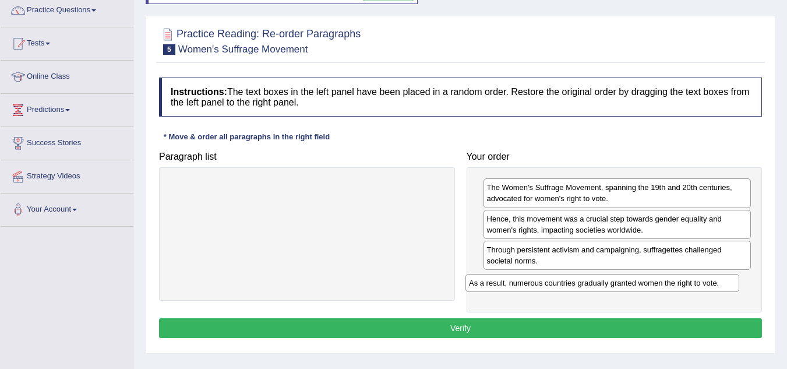
drag, startPoint x: 369, startPoint y: 194, endPoint x: 664, endPoint y: 290, distance: 310.8
click at [664, 290] on div "As a result, numerous countries gradually granted women the right to vote." at bounding box center [603, 283] width 274 height 18
click at [571, 324] on button "Verify" at bounding box center [460, 328] width 603 height 20
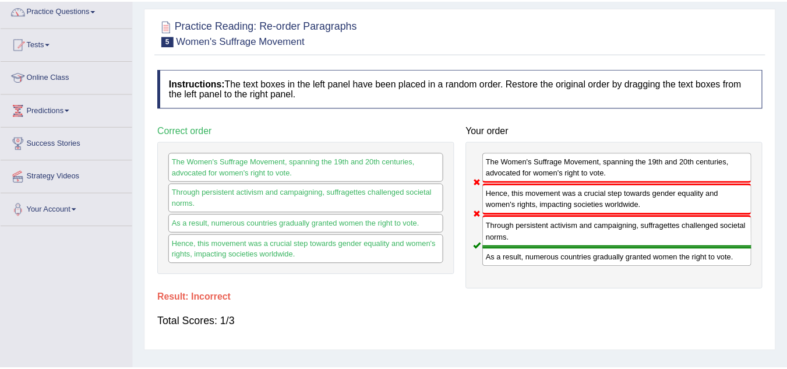
scroll to position [10, 0]
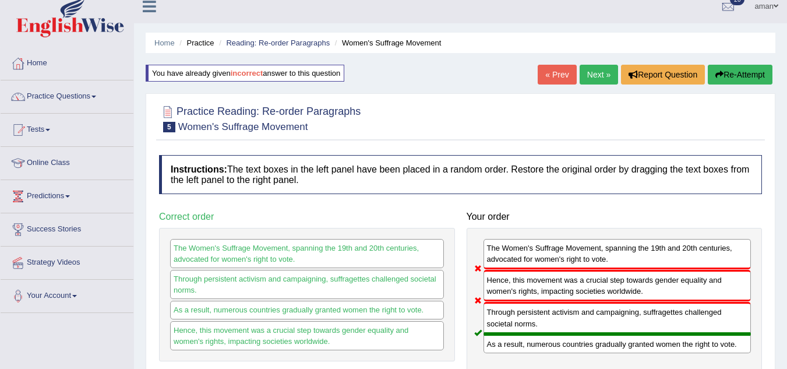
click at [606, 67] on link "Next »" at bounding box center [599, 75] width 38 height 20
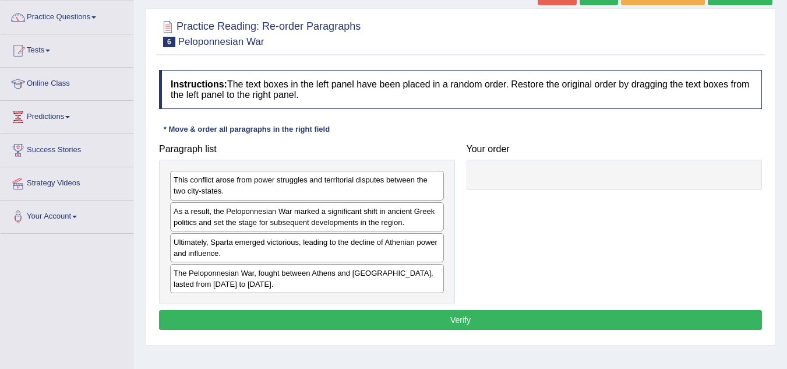
drag, startPoint x: 228, startPoint y: 278, endPoint x: 439, endPoint y: 236, distance: 214.6
drag, startPoint x: 187, startPoint y: 280, endPoint x: 305, endPoint y: 287, distance: 118.5
drag, startPoint x: 305, startPoint y: 287, endPoint x: 345, endPoint y: 268, distance: 44.8
drag, startPoint x: 345, startPoint y: 268, endPoint x: 421, endPoint y: 261, distance: 76.6
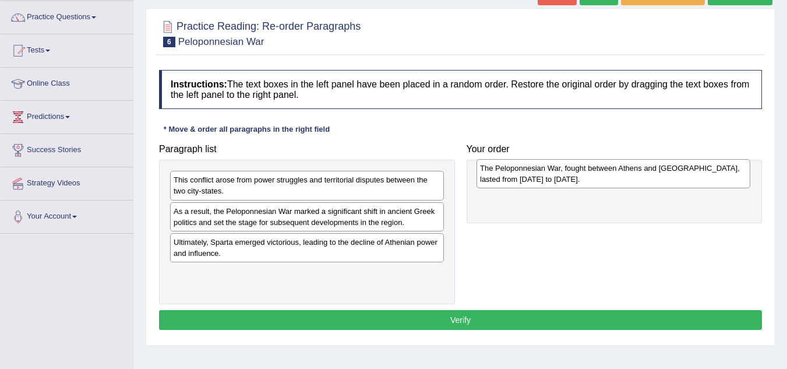
drag, startPoint x: 392, startPoint y: 276, endPoint x: 698, endPoint y: 171, distance: 324.0
click at [698, 171] on div "The Peloponnesian War, fought between Athens and Sparta, lasted from 431 to 404…" at bounding box center [614, 173] width 274 height 29
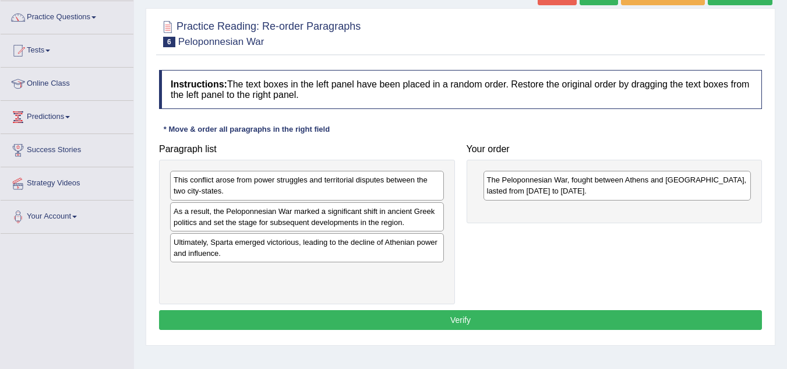
drag, startPoint x: 238, startPoint y: 192, endPoint x: 423, endPoint y: 235, distance: 190.3
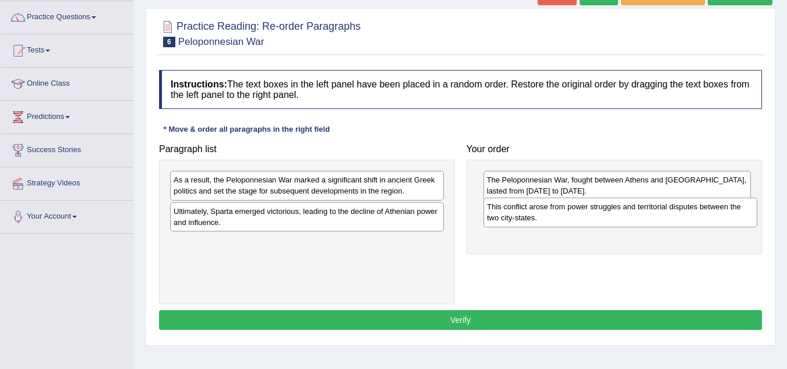
drag, startPoint x: 368, startPoint y: 187, endPoint x: 701, endPoint y: 214, distance: 334.0
click at [701, 214] on div "This conflict arose from power struggles and territorial disputes between the t…" at bounding box center [621, 212] width 274 height 29
drag, startPoint x: 259, startPoint y: 216, endPoint x: 339, endPoint y: 290, distance: 109.7
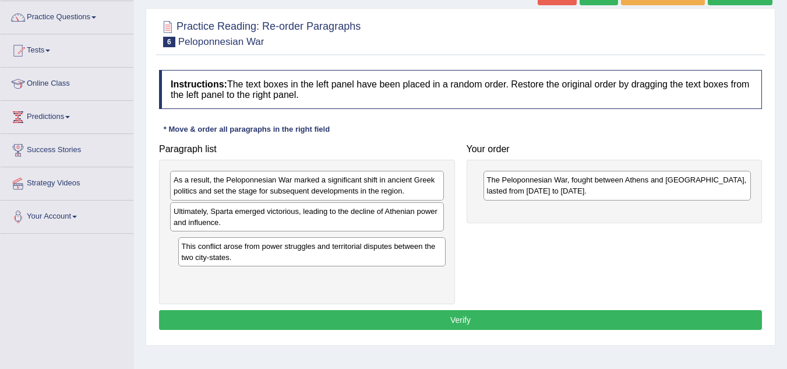
drag, startPoint x: 512, startPoint y: 214, endPoint x: 209, endPoint y: 249, distance: 305.1
click at [209, 249] on div "This conflict arose from power struggles and territorial disputes between the t…" at bounding box center [312, 251] width 268 height 29
drag, startPoint x: 207, startPoint y: 194, endPoint x: 438, endPoint y: 234, distance: 234.9
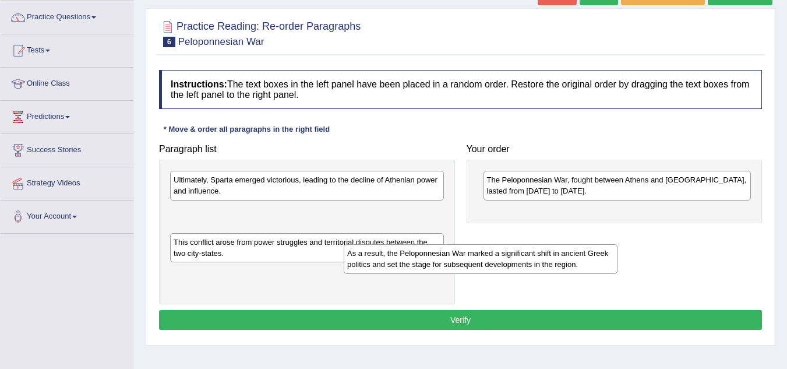
drag, startPoint x: 412, startPoint y: 195, endPoint x: 613, endPoint y: 252, distance: 208.3
click at [613, 252] on div "As a result, the Peloponnesian War marked a significant shift in ancient Greek …" at bounding box center [481, 258] width 274 height 29
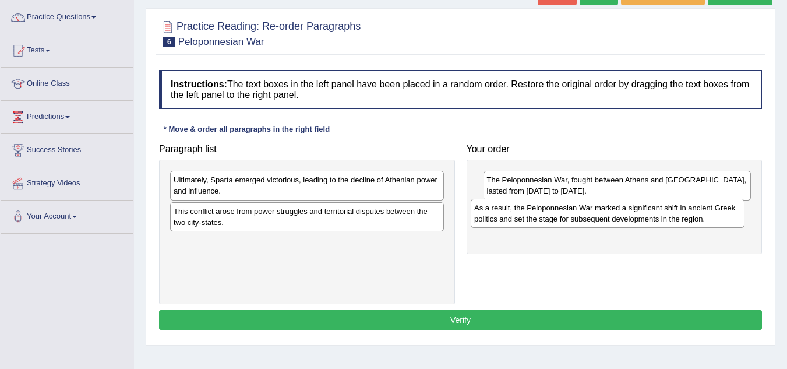
drag, startPoint x: 216, startPoint y: 218, endPoint x: 517, endPoint y: 214, distance: 301.4
click at [517, 214] on div "As a result, the Peloponnesian War marked a significant shift in ancient Greek …" at bounding box center [608, 213] width 274 height 29
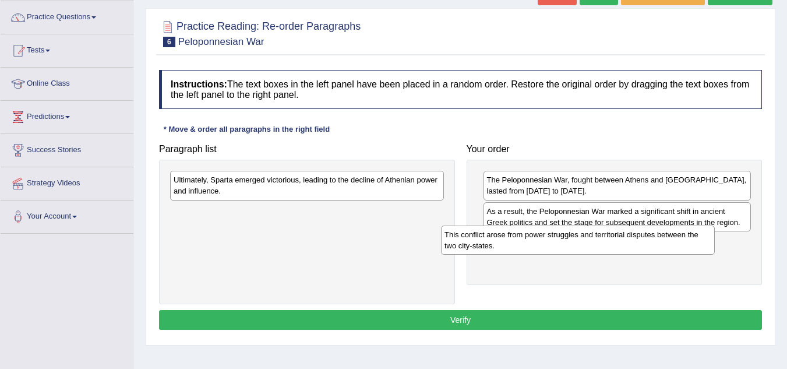
drag, startPoint x: 272, startPoint y: 214, endPoint x: 544, endPoint y: 238, distance: 272.6
click at [544, 238] on div "This conflict arose from power struggles and territorial disputes between the t…" at bounding box center [578, 240] width 274 height 29
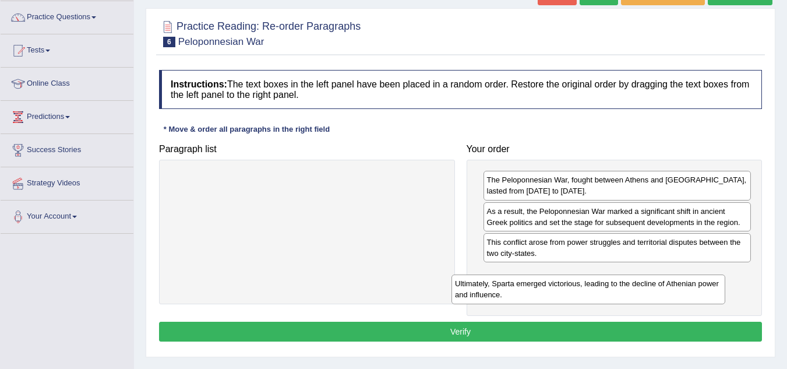
drag, startPoint x: 304, startPoint y: 188, endPoint x: 587, endPoint y: 290, distance: 300.3
click at [587, 290] on div "Ultimately, Sparta emerged victorious, leading to the decline of Athenian power…" at bounding box center [589, 289] width 274 height 29
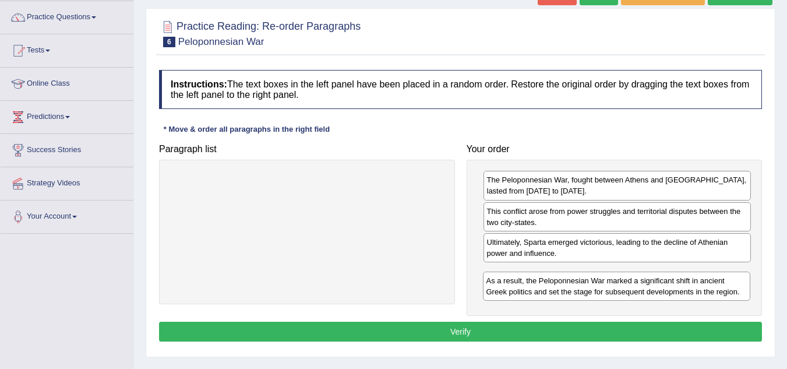
drag, startPoint x: 569, startPoint y: 220, endPoint x: 565, endPoint y: 287, distance: 66.5
click at [565, 287] on div "As a result, the Peloponnesian War marked a significant shift in ancient Greek …" at bounding box center [617, 286] width 268 height 29
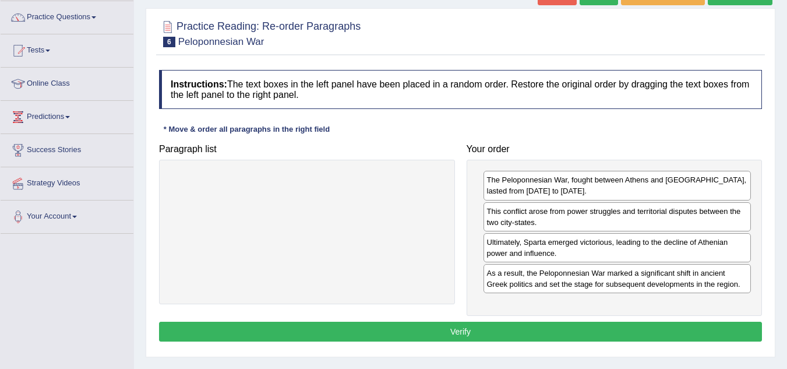
click at [544, 335] on button "Verify" at bounding box center [460, 332] width 603 height 20
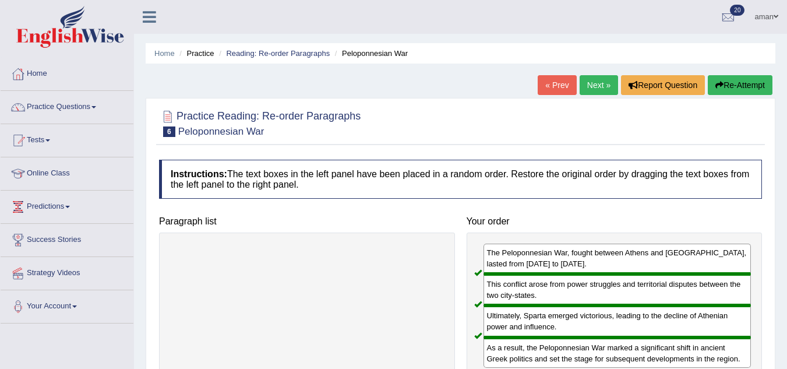
click at [600, 76] on link "Next »" at bounding box center [599, 85] width 38 height 20
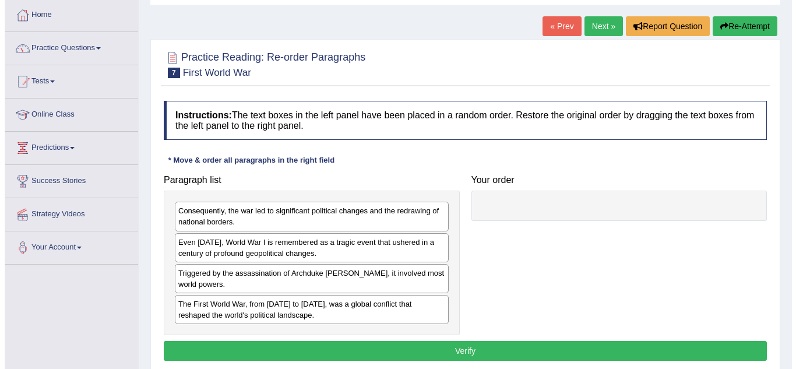
scroll to position [76, 0]
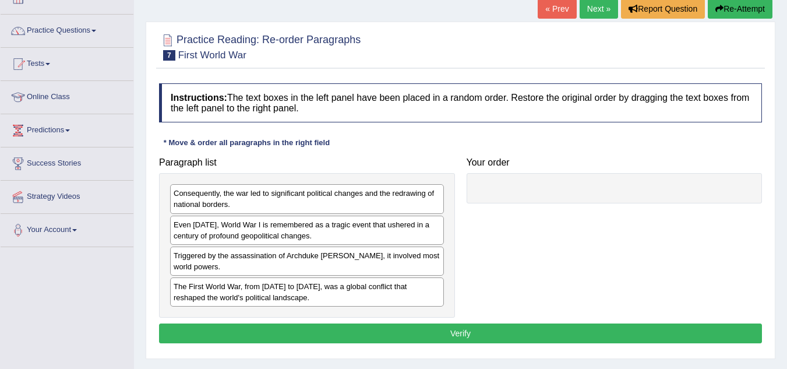
drag, startPoint x: 255, startPoint y: 296, endPoint x: 425, endPoint y: 252, distance: 175.6
drag, startPoint x: 206, startPoint y: 294, endPoint x: 370, endPoint y: 256, distance: 167.7
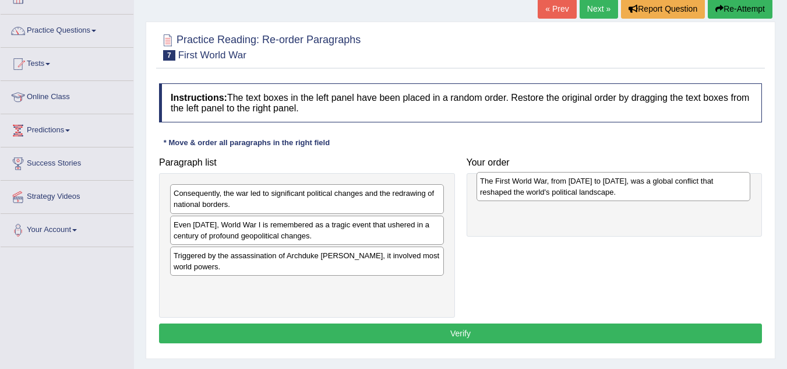
drag, startPoint x: 345, startPoint y: 298, endPoint x: 652, endPoint y: 192, distance: 324.2
click at [652, 192] on div "The First World War, from [DATE] to [DATE], was a global conflict that reshaped…" at bounding box center [614, 186] width 274 height 29
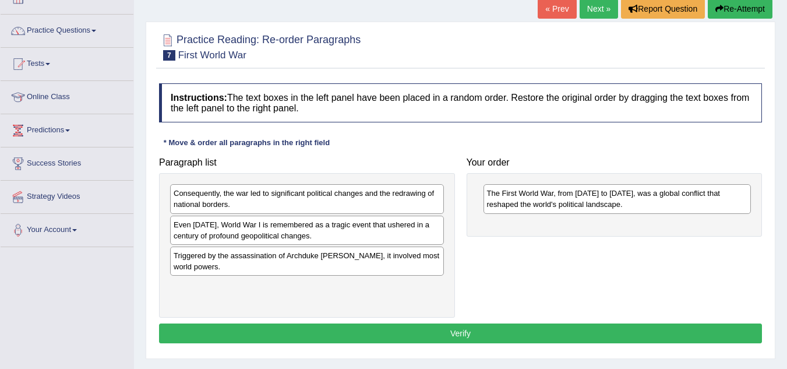
drag, startPoint x: 216, startPoint y: 231, endPoint x: 410, endPoint y: 318, distance: 213.2
drag, startPoint x: 290, startPoint y: 231, endPoint x: 395, endPoint y: 245, distance: 106.4
drag, startPoint x: 390, startPoint y: 244, endPoint x: 471, endPoint y: 225, distance: 83.3
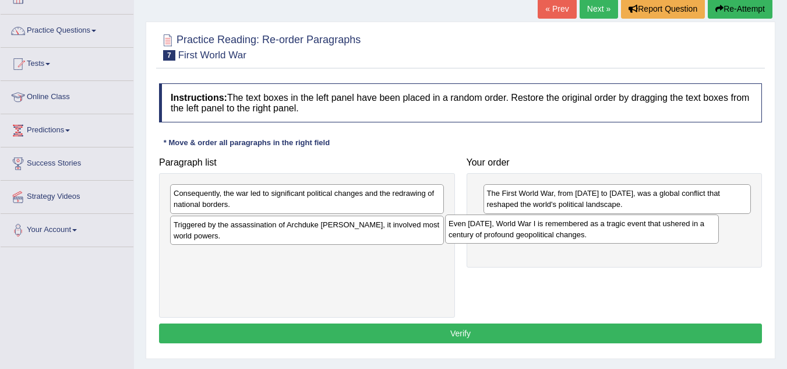
drag, startPoint x: 270, startPoint y: 227, endPoint x: 547, endPoint y: 226, distance: 276.9
click at [547, 226] on div "Even today, World War I is remembered as a tragic event that ushered in a centu…" at bounding box center [582, 228] width 274 height 29
drag, startPoint x: 333, startPoint y: 233, endPoint x: 323, endPoint y: 266, distance: 34.7
drag, startPoint x: 268, startPoint y: 230, endPoint x: 325, endPoint y: 242, distance: 58.5
drag, startPoint x: 325, startPoint y: 242, endPoint x: 380, endPoint y: 268, distance: 61.0
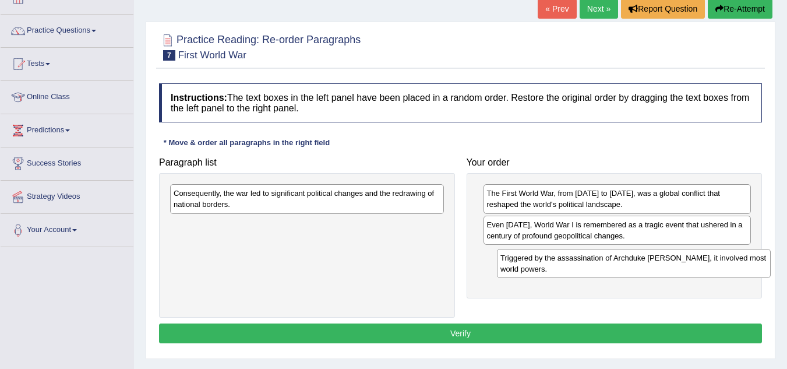
drag, startPoint x: 382, startPoint y: 228, endPoint x: 724, endPoint y: 262, distance: 343.8
click at [724, 262] on div "Triggered by the assassination of Archduke Franz Ferdinand, it involved most wo…" at bounding box center [634, 263] width 274 height 29
drag, startPoint x: 255, startPoint y: 196, endPoint x: 332, endPoint y: 216, distance: 79.6
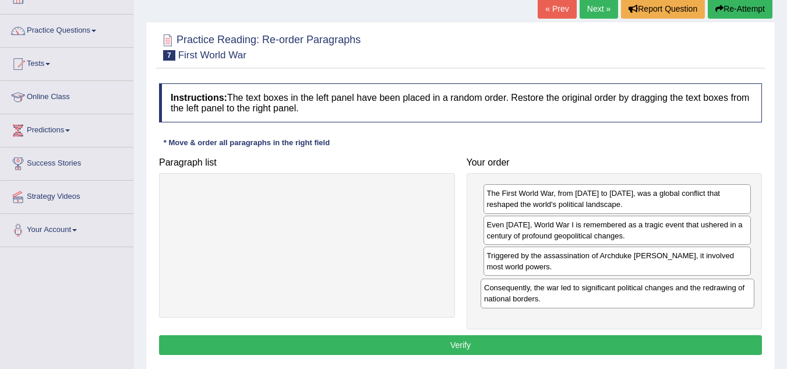
drag, startPoint x: 329, startPoint y: 196, endPoint x: 640, endPoint y: 290, distance: 324.7
click at [640, 290] on div "Consequently, the war led to significant political changes and the redrawing of…" at bounding box center [618, 293] width 274 height 29
click at [458, 347] on button "Verify" at bounding box center [460, 345] width 603 height 20
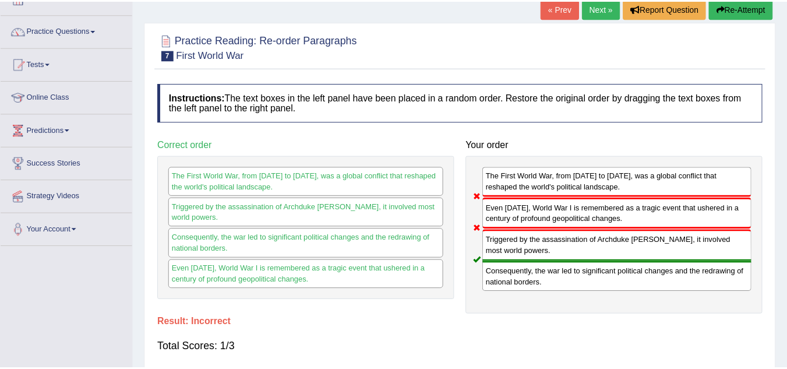
scroll to position [0, 0]
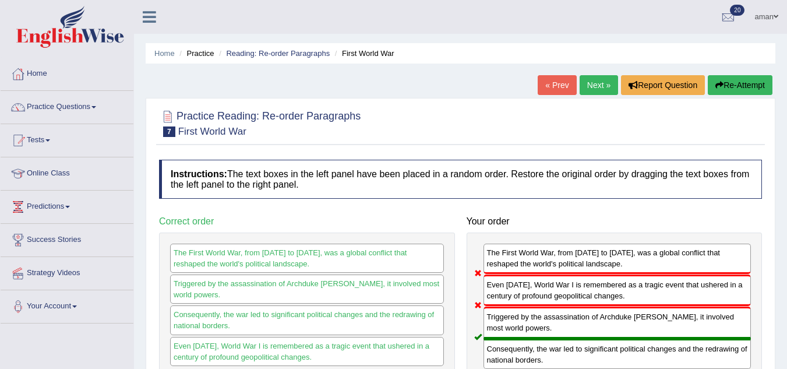
click at [599, 78] on link "Next »" at bounding box center [599, 85] width 38 height 20
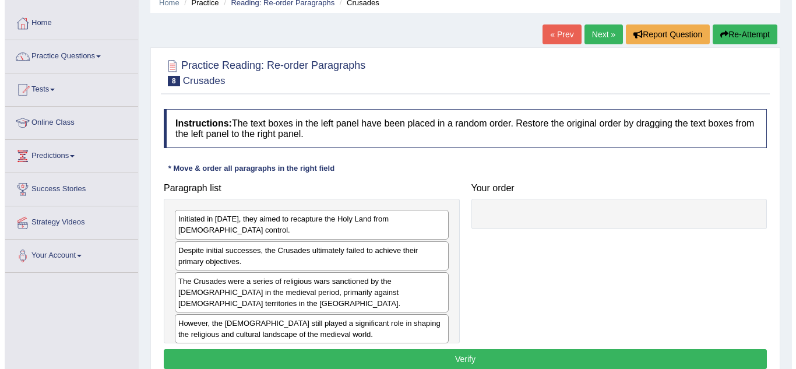
scroll to position [105, 0]
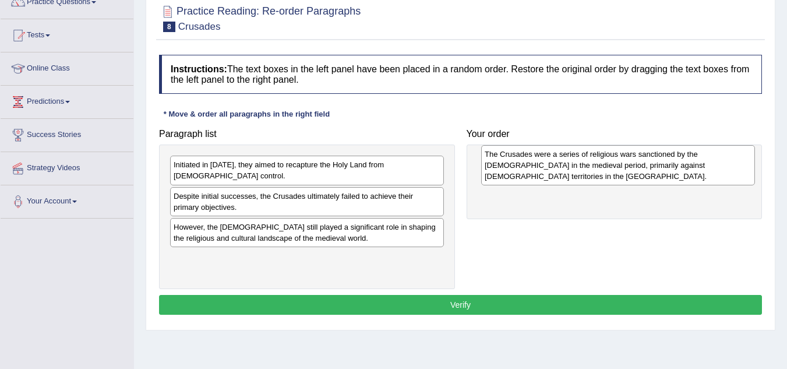
drag, startPoint x: 244, startPoint y: 233, endPoint x: 553, endPoint y: 173, distance: 314.8
click at [553, 173] on div "The Crusades were a series of religious wars sanctioned by the [DEMOGRAPHIC_DAT…" at bounding box center [618, 165] width 274 height 40
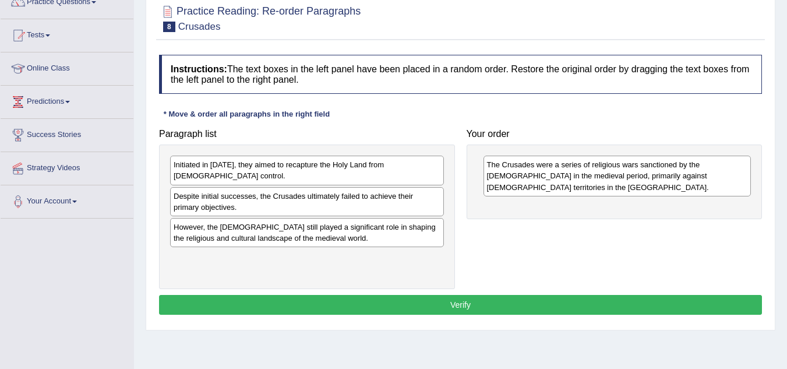
drag, startPoint x: 213, startPoint y: 166, endPoint x: 323, endPoint y: 200, distance: 114.7
drag, startPoint x: 336, startPoint y: 164, endPoint x: 342, endPoint y: 172, distance: 9.6
drag, startPoint x: 342, startPoint y: 172, endPoint x: 382, endPoint y: 167, distance: 39.9
drag, startPoint x: 382, startPoint y: 167, endPoint x: 220, endPoint y: 200, distance: 165.3
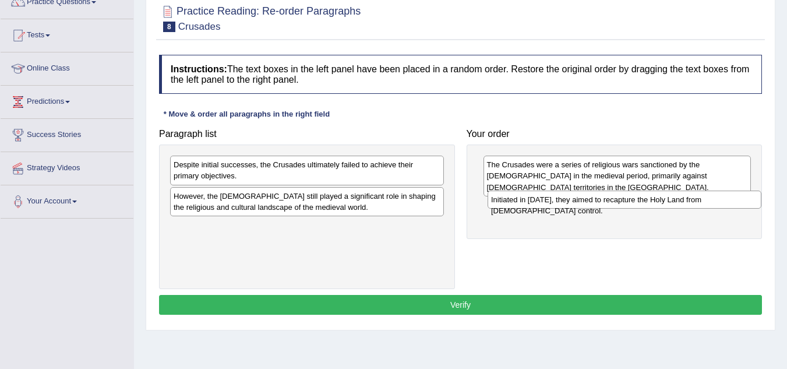
drag, startPoint x: 241, startPoint y: 162, endPoint x: 558, endPoint y: 197, distance: 319.6
click at [558, 197] on div "Initiated in [DATE], they aimed to recapture the Holy Land from [DEMOGRAPHIC_DA…" at bounding box center [625, 200] width 274 height 18
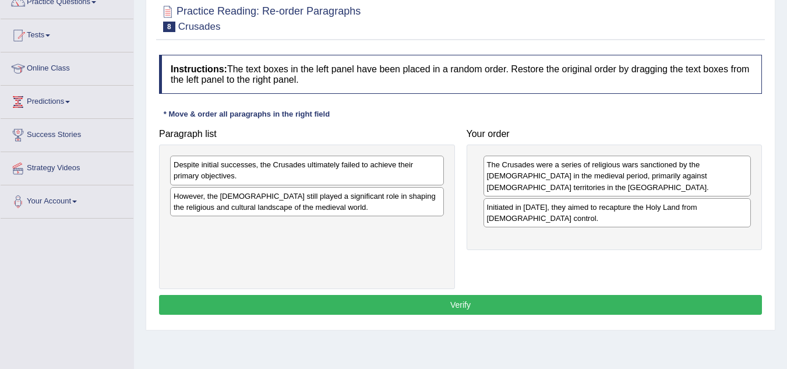
drag, startPoint x: 255, startPoint y: 196, endPoint x: 322, endPoint y: 196, distance: 67.0
drag, startPoint x: 322, startPoint y: 196, endPoint x: 388, endPoint y: 208, distance: 66.4
drag, startPoint x: 388, startPoint y: 208, endPoint x: 293, endPoint y: 223, distance: 96.1
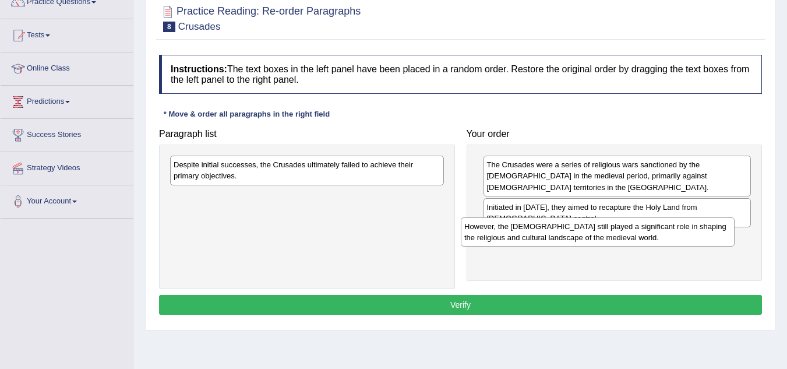
drag, startPoint x: 249, startPoint y: 202, endPoint x: 541, endPoint y: 233, distance: 293.0
click at [541, 233] on div "However, the Crusades still played a significant role in shaping the religious …" at bounding box center [598, 231] width 274 height 29
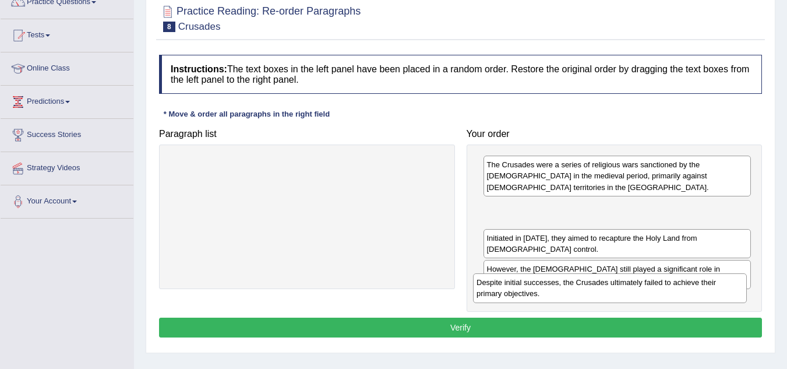
drag, startPoint x: 237, startPoint y: 168, endPoint x: 540, endPoint y: 286, distance: 325.2
click at [540, 286] on div "Despite initial successes, the Crusades ultimately failed to achieve their prim…" at bounding box center [610, 287] width 274 height 29
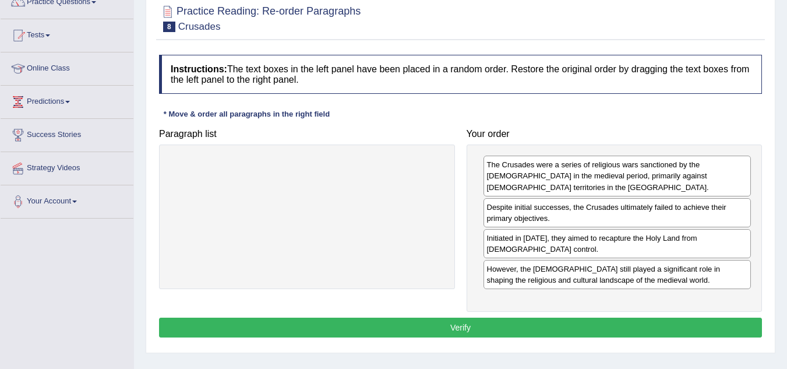
click at [476, 318] on button "Verify" at bounding box center [460, 328] width 603 height 20
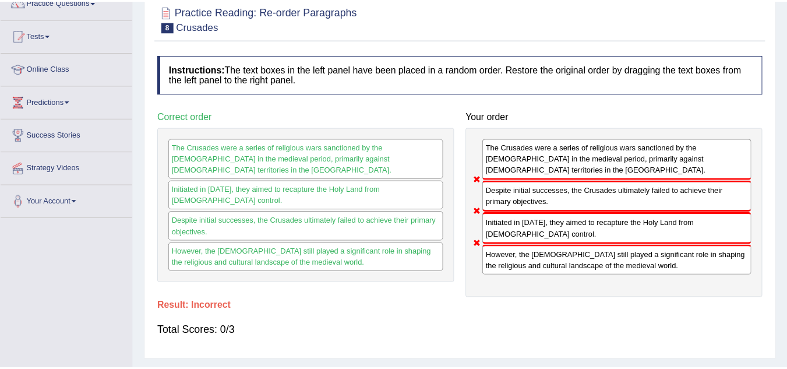
scroll to position [0, 0]
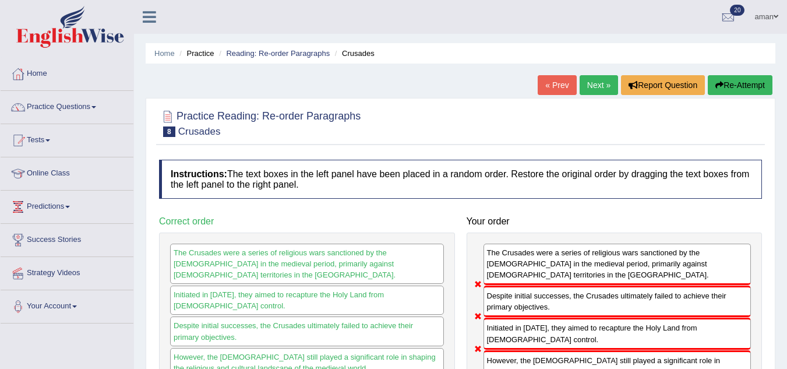
click at [607, 83] on link "Next »" at bounding box center [599, 85] width 38 height 20
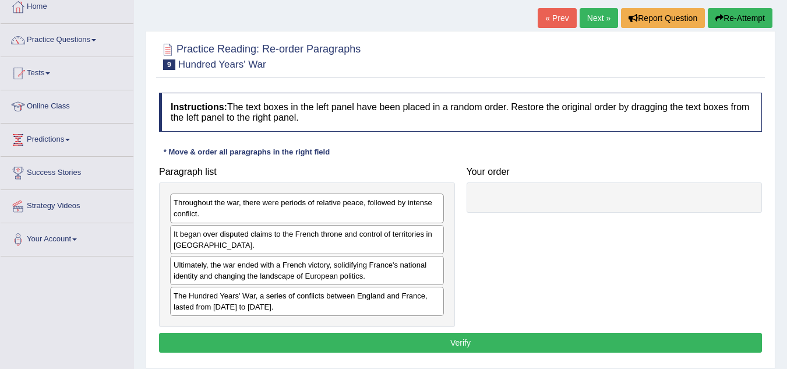
scroll to position [69, 0]
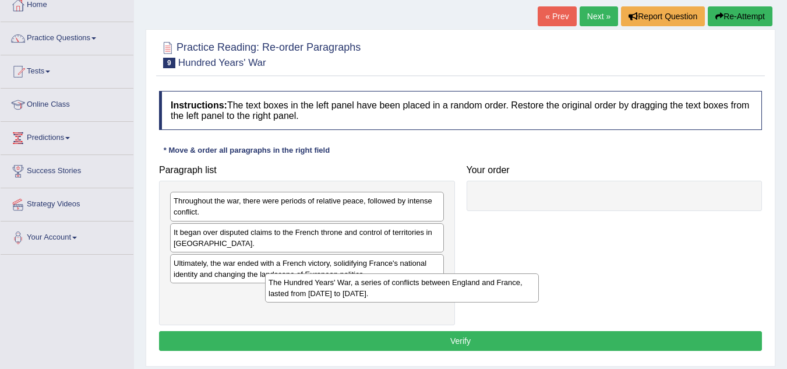
drag, startPoint x: 257, startPoint y: 301, endPoint x: 470, endPoint y: 240, distance: 221.9
click at [430, 273] on div "The Hundred Years' War, a series of conflicts between England and France, laste…" at bounding box center [402, 287] width 274 height 29
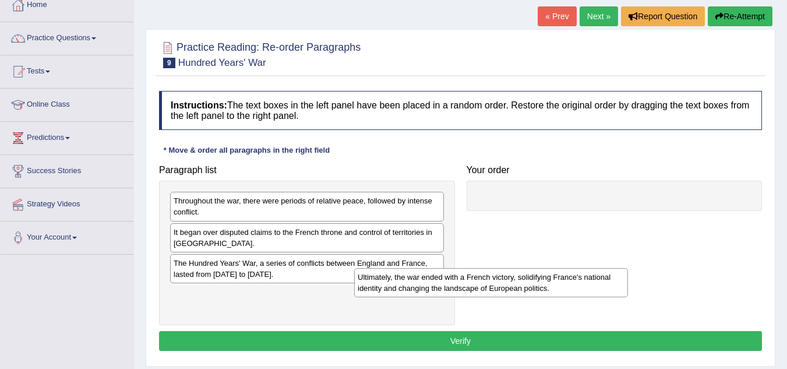
drag, startPoint x: 241, startPoint y: 303, endPoint x: 543, endPoint y: 208, distance: 316.5
click at [543, 268] on div "Ultimately, the war ended with a French victory, solidifying France's national …" at bounding box center [491, 282] width 274 height 29
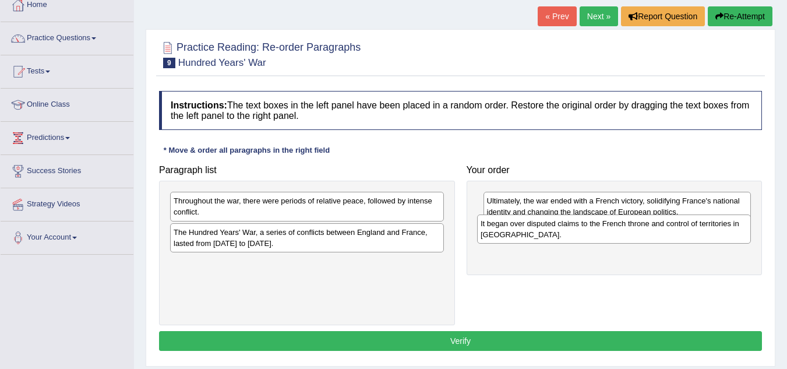
drag, startPoint x: 312, startPoint y: 241, endPoint x: 619, endPoint y: 233, distance: 307.3
click at [619, 233] on div "It began over disputed claims to the French throne and control of territories i…" at bounding box center [614, 228] width 274 height 29
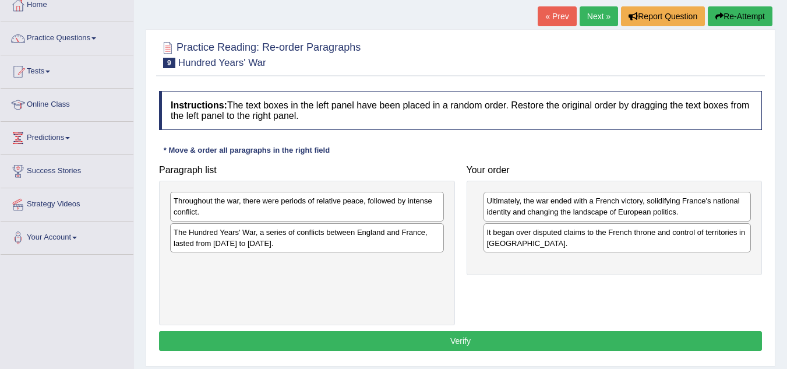
click at [305, 210] on div "Throughout the war, there were periods of relative peace, followed by intense c…" at bounding box center [307, 206] width 274 height 29
click at [524, 241] on div "It began over disputed claims to the French throne and control of territories i…" at bounding box center [618, 237] width 268 height 29
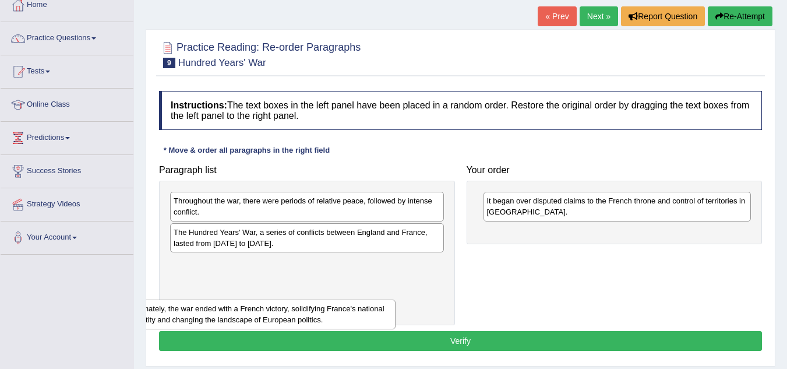
drag, startPoint x: 506, startPoint y: 202, endPoint x: 147, endPoint y: 311, distance: 374.8
click at [147, 311] on div "Ultimately, the war ended with a French victory, solidifying France's national …" at bounding box center [262, 314] width 268 height 29
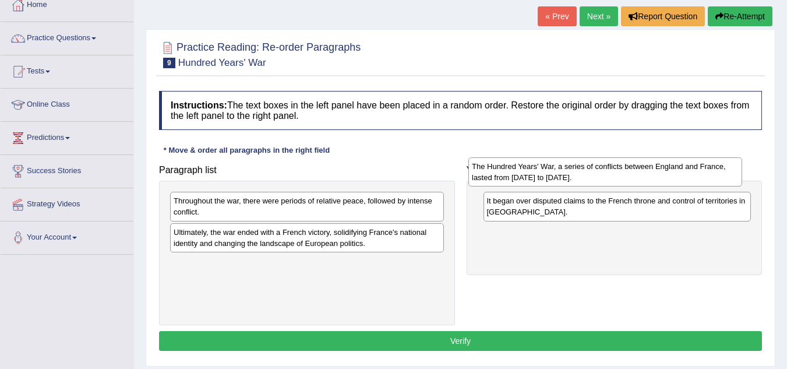
drag, startPoint x: 211, startPoint y: 242, endPoint x: 508, endPoint y: 179, distance: 304.0
click at [508, 179] on div "The Hundred Years' War, a series of conflicts between England and France, laste…" at bounding box center [606, 171] width 274 height 29
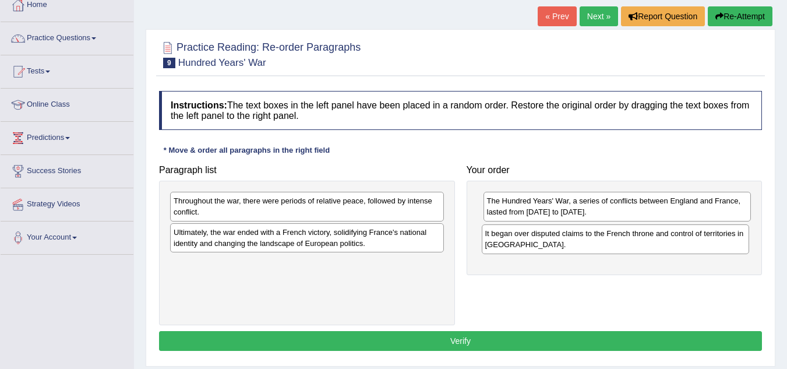
drag, startPoint x: 511, startPoint y: 202, endPoint x: 509, endPoint y: 235, distance: 32.7
click at [509, 235] on div "It began over disputed claims to the French throne and control of territories i…" at bounding box center [616, 238] width 268 height 29
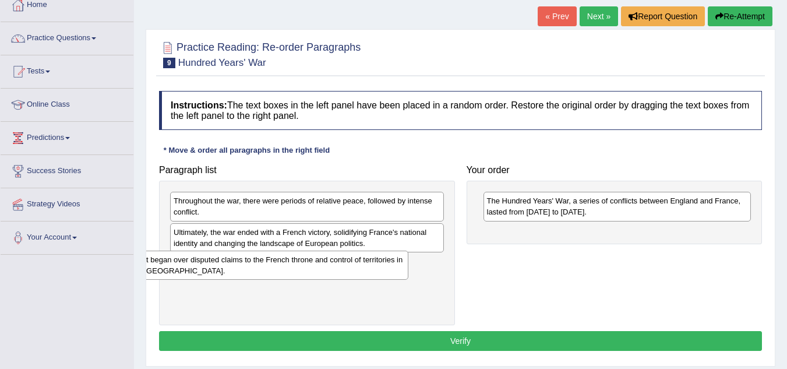
drag, startPoint x: 526, startPoint y: 235, endPoint x: 183, endPoint y: 262, distance: 343.8
click at [183, 262] on div "It began over disputed claims to the French throne and control of territories i…" at bounding box center [275, 265] width 268 height 29
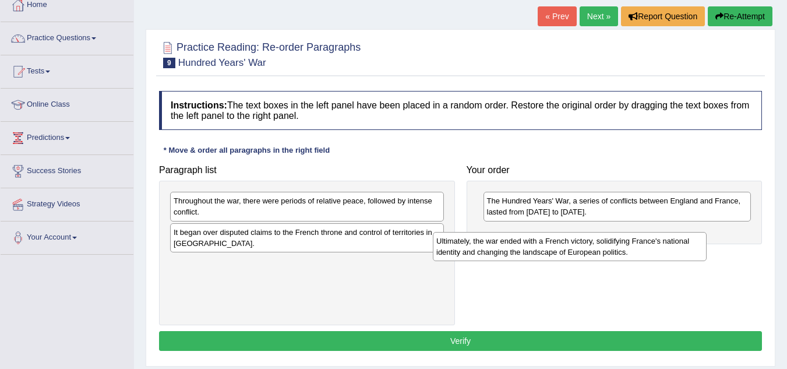
drag, startPoint x: 216, startPoint y: 242, endPoint x: 479, endPoint y: 251, distance: 262.4
click at [479, 251] on div "Ultimately, the war ended with a French victory, solidifying France's national …" at bounding box center [570, 246] width 274 height 29
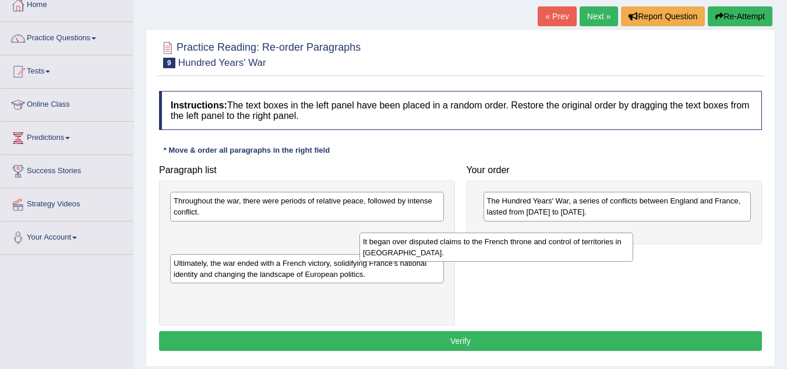
drag, startPoint x: 337, startPoint y: 231, endPoint x: 541, endPoint y: 240, distance: 204.8
click at [541, 240] on div "It began over disputed claims to the French throne and control of territories i…" at bounding box center [497, 247] width 274 height 29
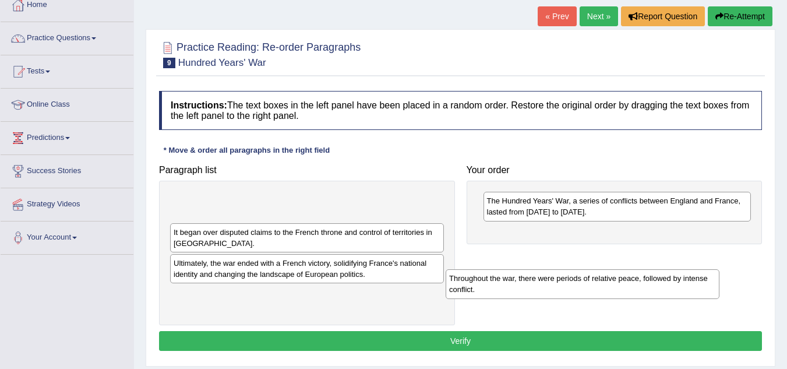
drag, startPoint x: 218, startPoint y: 218, endPoint x: 496, endPoint y: 270, distance: 282.8
click at [496, 270] on div "Throughout the war, there were periods of relative peace, followed by intense c…" at bounding box center [583, 283] width 274 height 29
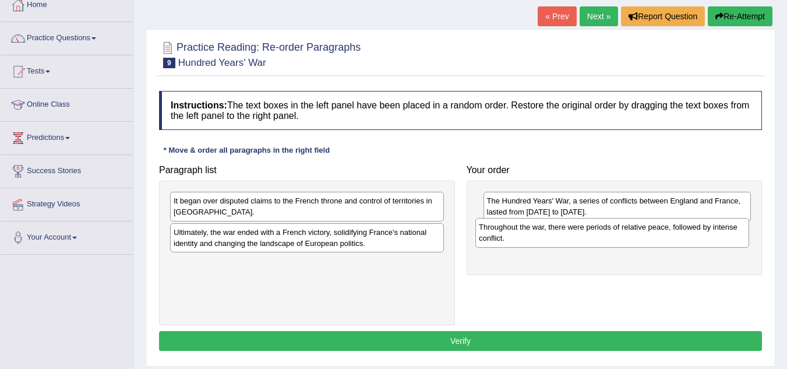
drag, startPoint x: 227, startPoint y: 198, endPoint x: 532, endPoint y: 224, distance: 306.5
click at [532, 224] on div "Throughout the war, there were periods of relative peace, followed by intense c…" at bounding box center [613, 232] width 274 height 29
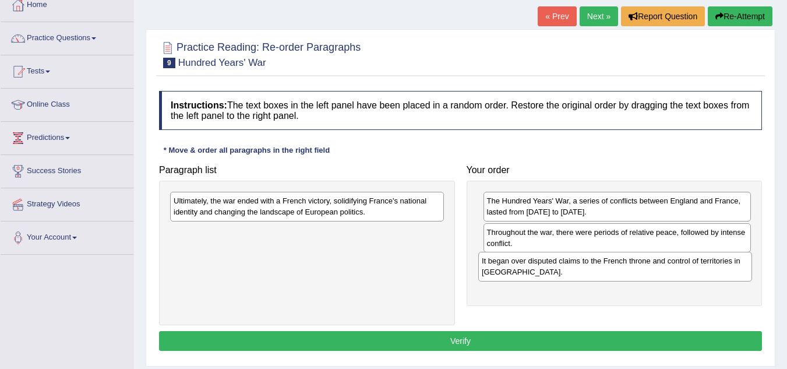
drag, startPoint x: 212, startPoint y: 203, endPoint x: 519, endPoint y: 263, distance: 313.6
click at [519, 263] on div "It began over disputed claims to the French throne and control of territories i…" at bounding box center [616, 266] width 274 height 29
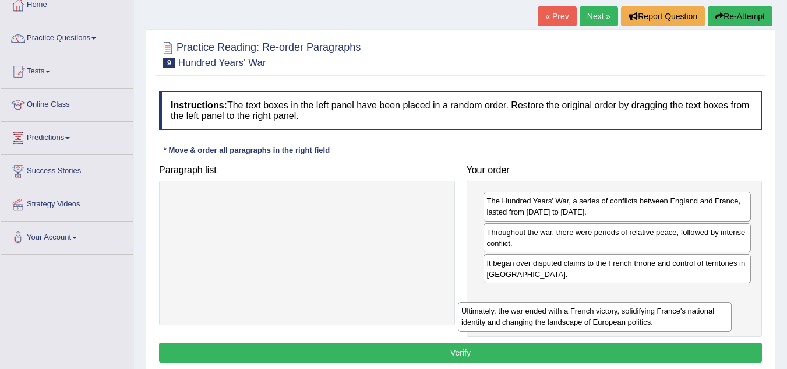
drag, startPoint x: 307, startPoint y: 208, endPoint x: 595, endPoint y: 318, distance: 308.3
click at [595, 318] on div "Ultimately, the war ended with a French victory, solidifying France's national …" at bounding box center [595, 316] width 274 height 29
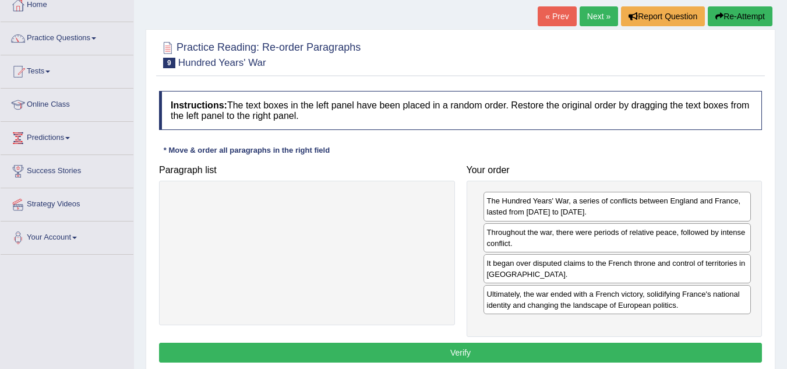
click at [556, 358] on button "Verify" at bounding box center [460, 353] width 603 height 20
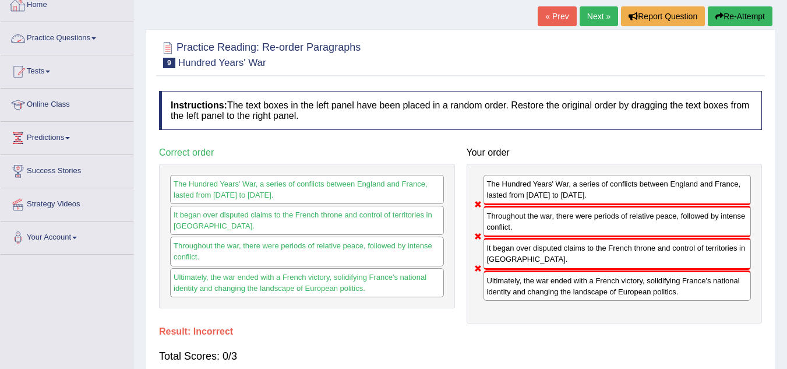
click at [38, 34] on link "Practice Questions" at bounding box center [67, 36] width 133 height 29
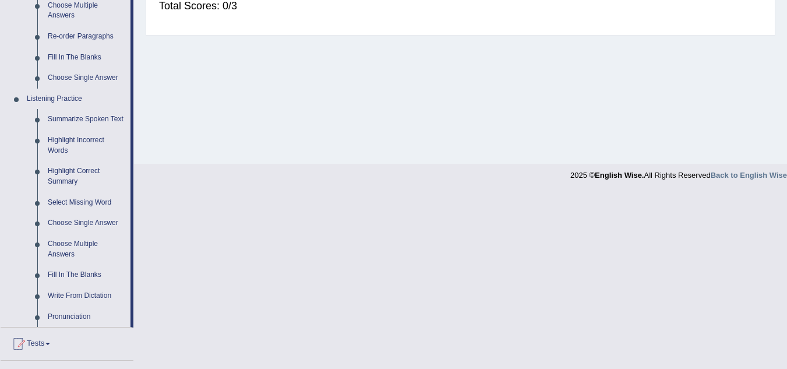
scroll to position [418, 0]
click at [86, 142] on link "Highlight Incorrect Words" at bounding box center [87, 146] width 88 height 31
click at [86, 142] on ul "Summarize Spoken Text Highlight Incorrect Words Highlight Correct Summary Selec…" at bounding box center [76, 219] width 109 height 218
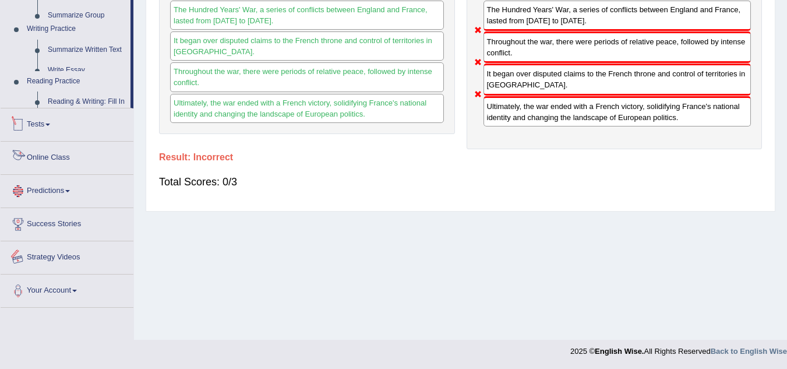
scroll to position [534, 0]
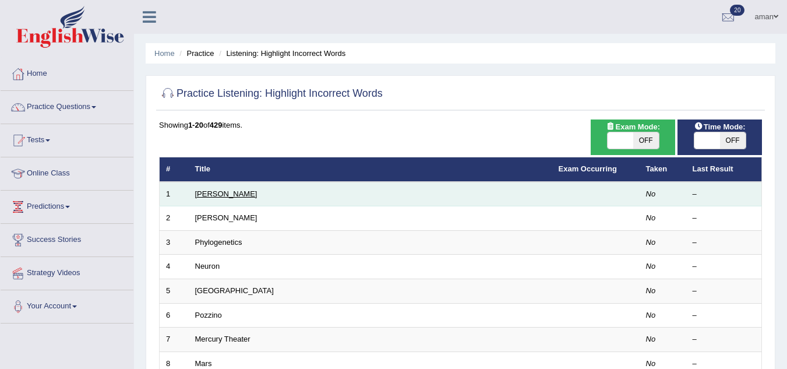
click at [205, 192] on link "[PERSON_NAME]" at bounding box center [226, 193] width 62 height 9
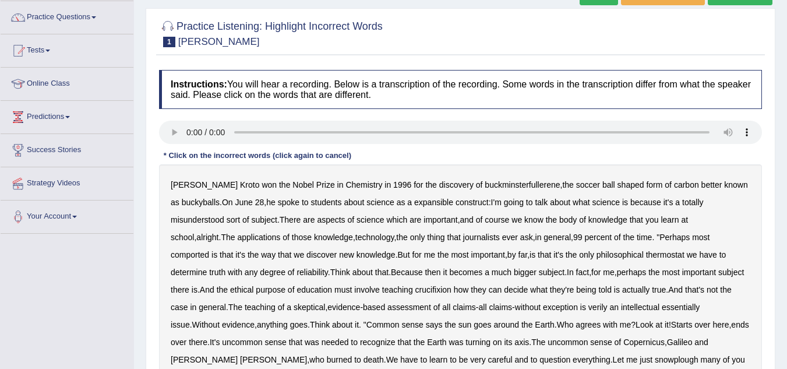
scroll to position [90, 0]
click at [429, 207] on div "[PERSON_NAME] won the Nobel Prize in Chemistry in [DATE] for the discovery of b…" at bounding box center [460, 298] width 603 height 268
click at [435, 199] on b "expansible" at bounding box center [433, 201] width 39 height 9
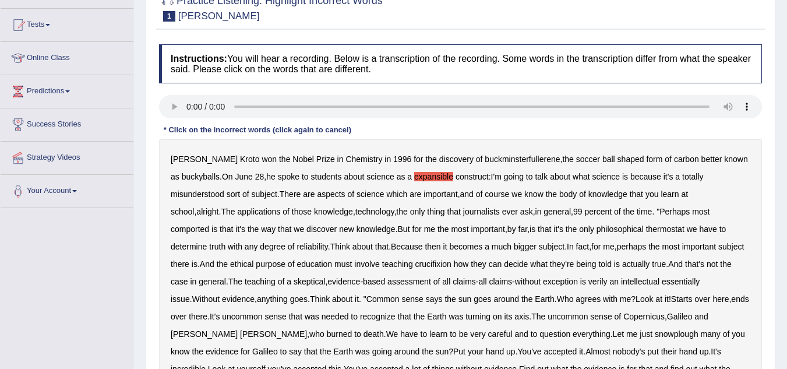
scroll to position [118, 0]
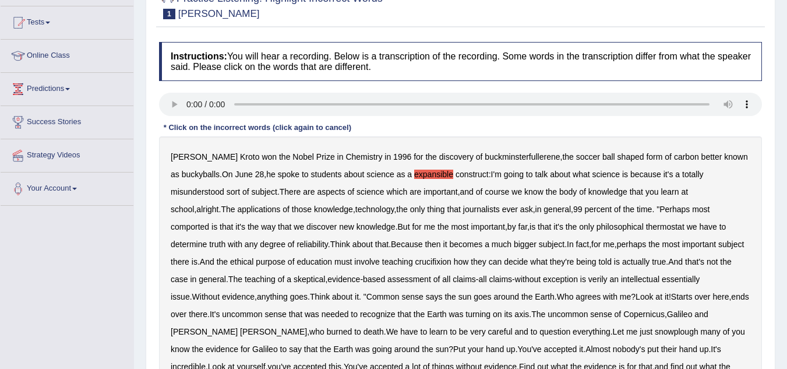
click at [209, 222] on b "comported" at bounding box center [190, 226] width 38 height 9
click at [207, 240] on b "determine" at bounding box center [189, 244] width 36 height 9
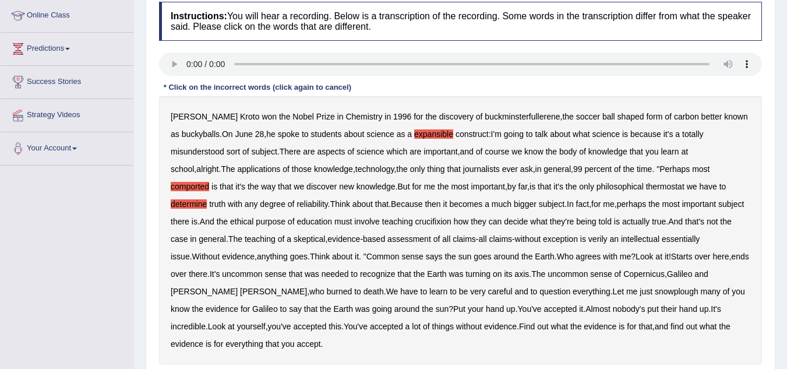
scroll to position [159, 0]
click at [416, 221] on b "crucifixion" at bounding box center [434, 220] width 36 height 9
click at [621, 235] on b "intellectual" at bounding box center [640, 238] width 38 height 9
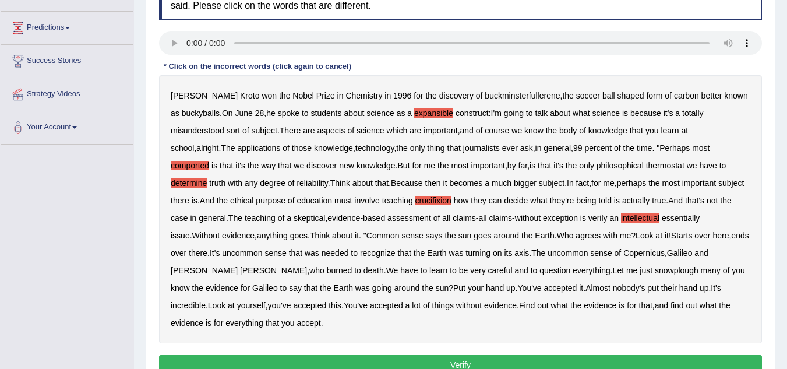
scroll to position [182, 0]
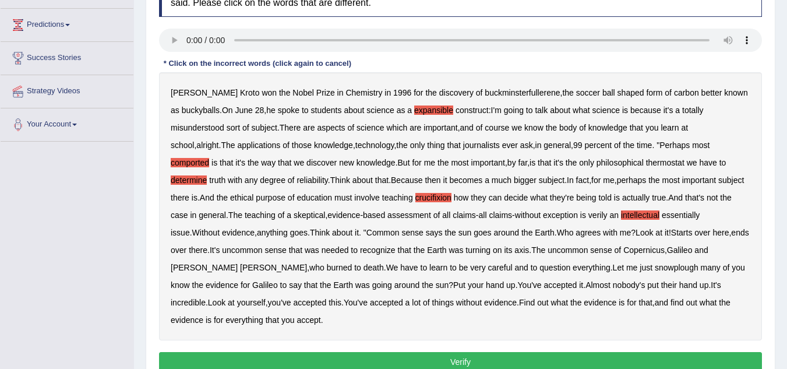
click at [629, 352] on button "Verify" at bounding box center [460, 362] width 603 height 20
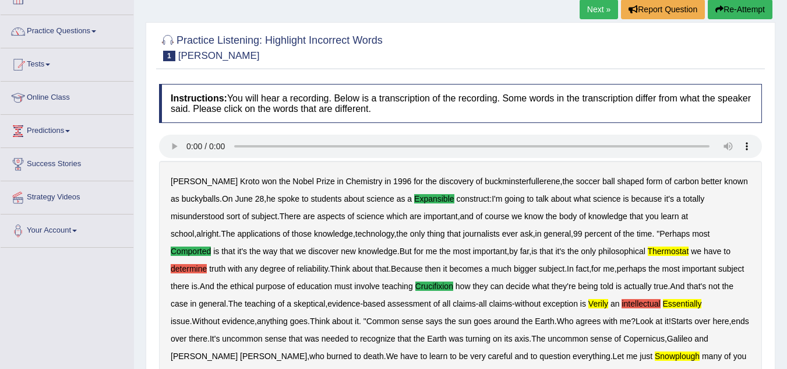
scroll to position [74, 0]
